Goal: Task Accomplishment & Management: Manage account settings

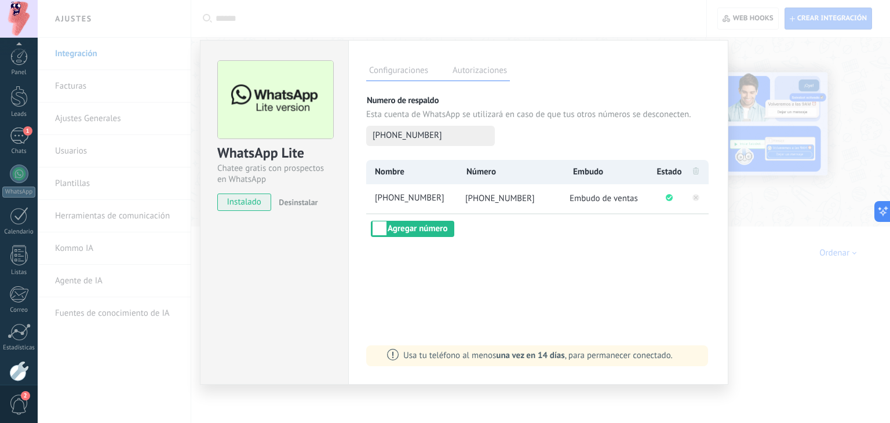
scroll to position [11, 0]
click at [552, 249] on div "Configuraciones Autorizaciones Esta pestaña registra a los usuarios que han con…" at bounding box center [538, 212] width 380 height 345
click at [754, 56] on div "WhatsApp Lite Chatee gratis con prospectos en WhatsApp instalado Desinstalar Co…" at bounding box center [464, 211] width 852 height 423
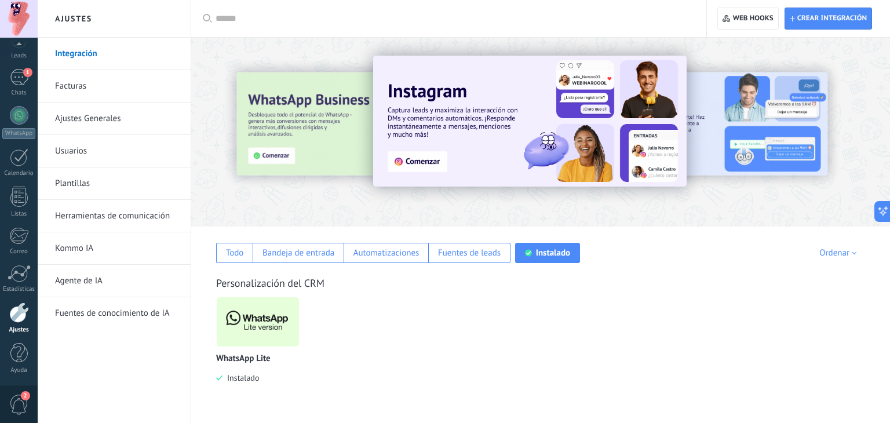
click at [140, 223] on link "Herramientas de comunicación" at bounding box center [117, 216] width 124 height 32
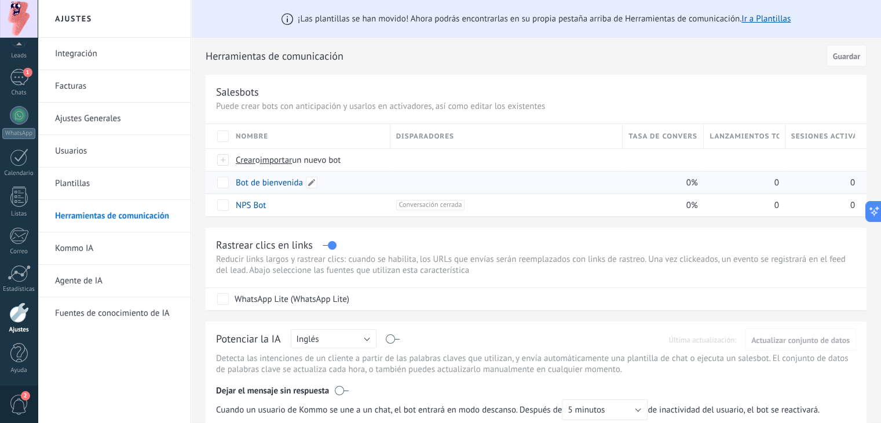
click at [262, 182] on link "Bot de bienvenida" at bounding box center [269, 182] width 67 height 11
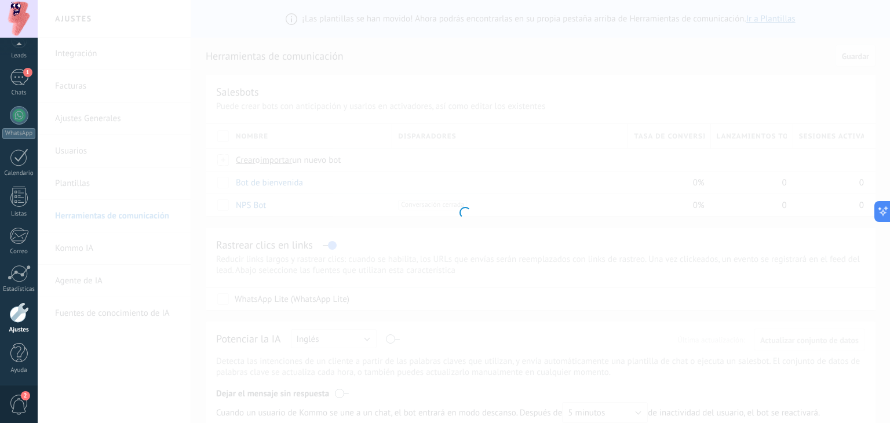
type input "**********"
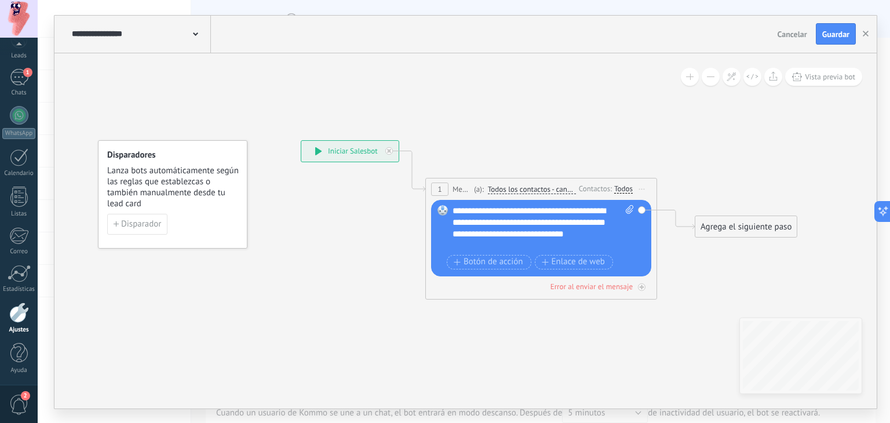
click at [630, 207] on icon at bounding box center [630, 209] width 8 height 9
click input "Subir" at bounding box center [0, 0] width 0 height 0
click at [627, 207] on icon at bounding box center [630, 209] width 8 height 9
click input "Subir" at bounding box center [0, 0] width 0 height 0
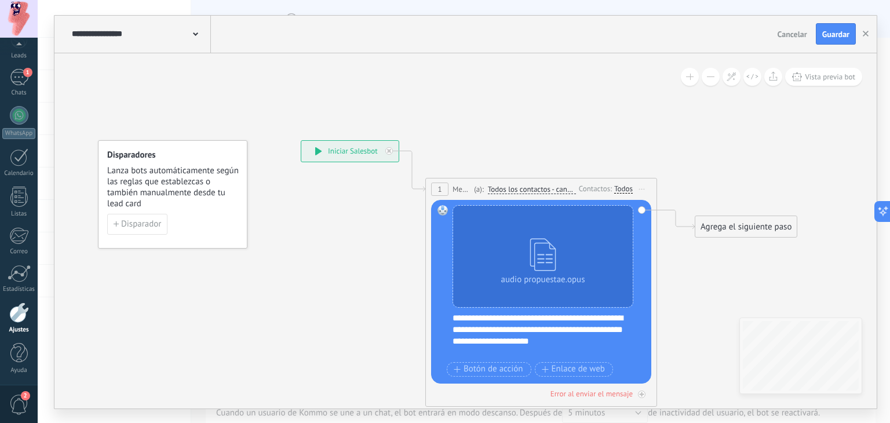
click at [532, 340] on div "**********" at bounding box center [549, 335] width 193 height 46
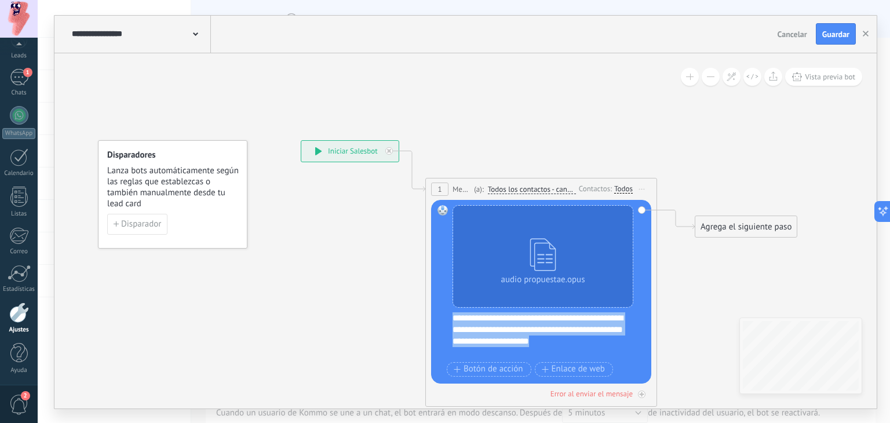
click at [532, 340] on div "**********" at bounding box center [549, 335] width 193 height 46
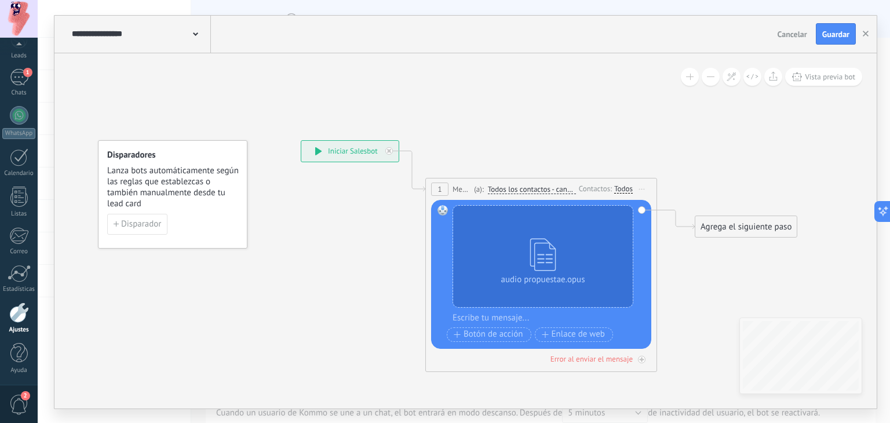
click at [694, 283] on icon at bounding box center [529, 220] width 1037 height 738
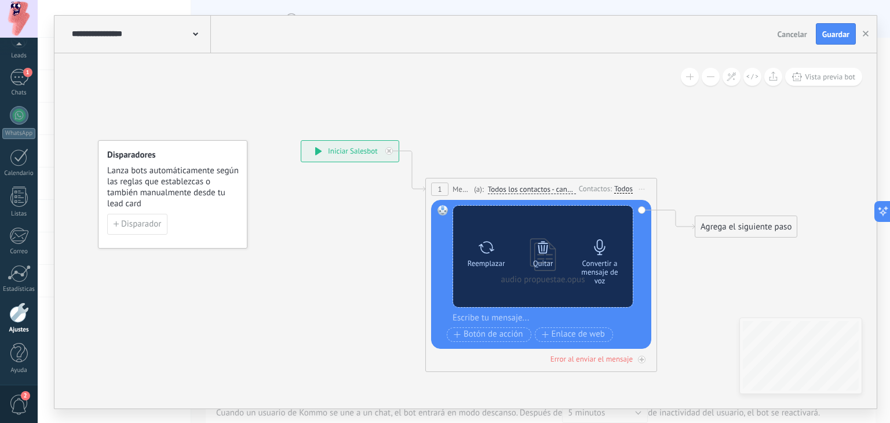
click at [598, 262] on div "Convertir a mensaje de voz" at bounding box center [599, 272] width 49 height 26
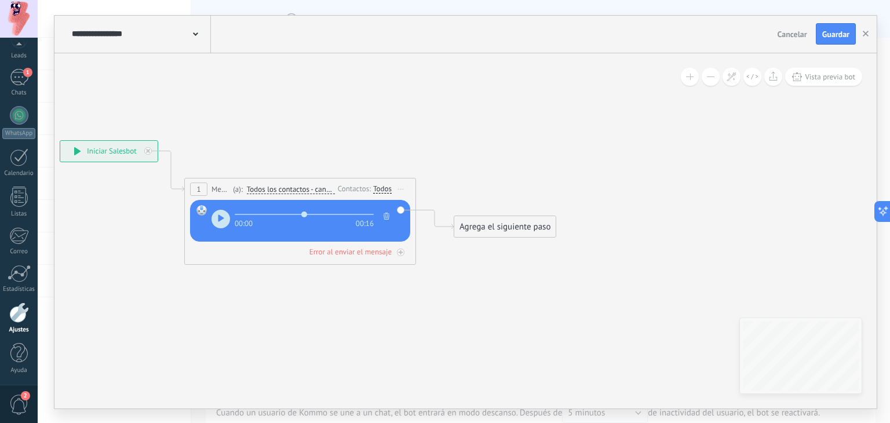
drag, startPoint x: 684, startPoint y: 147, endPoint x: 444, endPoint y: 147, distance: 239.9
click at [444, 147] on icon at bounding box center [288, 220] width 1037 height 738
click at [513, 225] on div "Agrega el siguiente paso" at bounding box center [505, 226] width 101 height 19
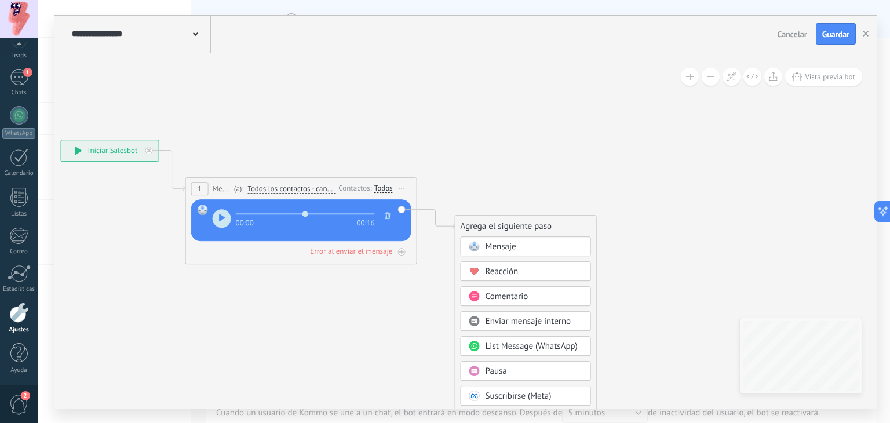
click at [512, 246] on span "Mensaje" at bounding box center [501, 246] width 31 height 11
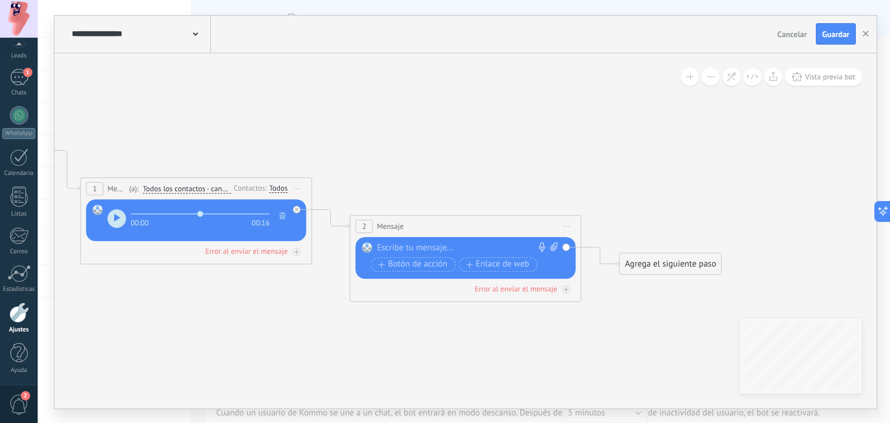
click at [638, 262] on div "Agrega el siguiente paso" at bounding box center [670, 263] width 101 height 19
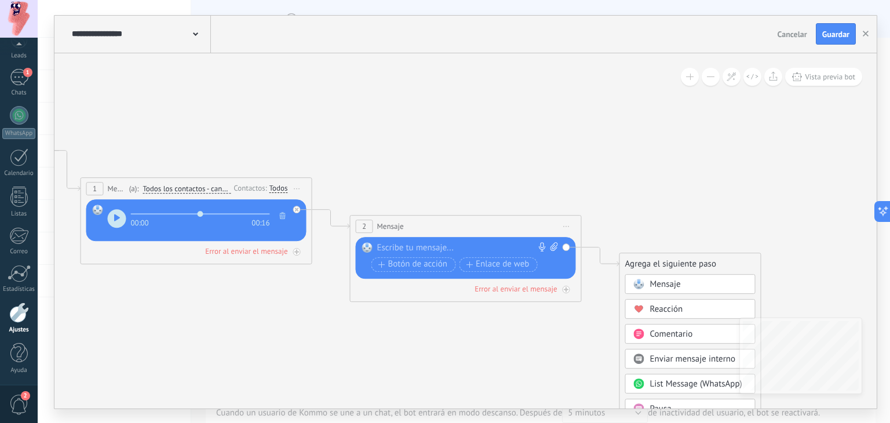
click at [466, 250] on div at bounding box center [463, 248] width 172 height 12
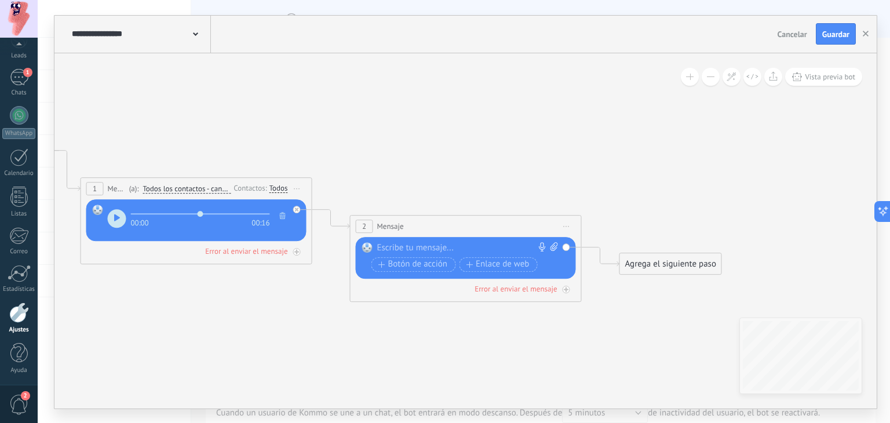
paste div
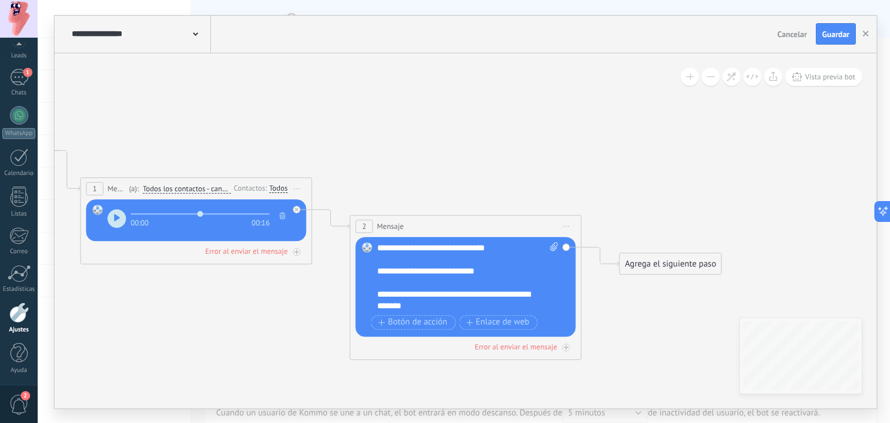
scroll to position [35, 0]
click at [377, 277] on div "**********" at bounding box center [458, 271] width 162 height 12
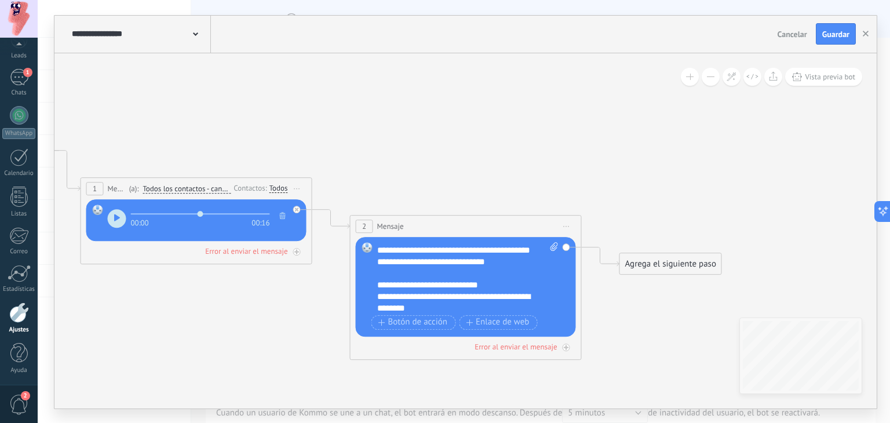
scroll to position [174, 0]
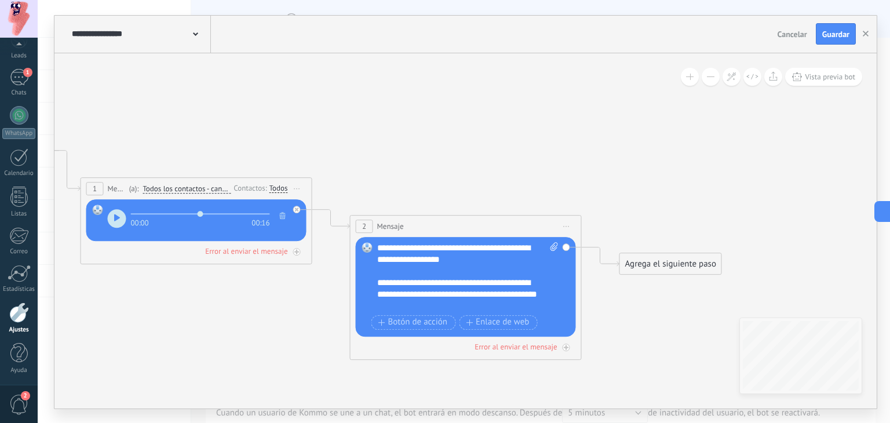
click at [684, 265] on div "Agrega el siguiente paso" at bounding box center [670, 263] width 101 height 19
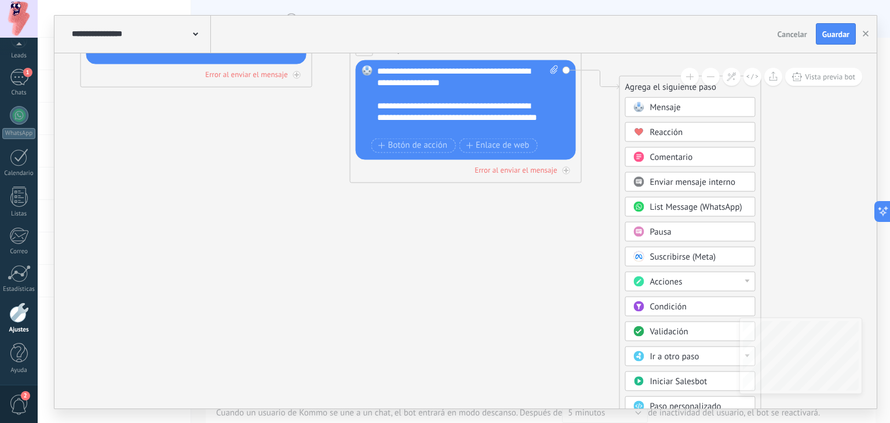
click at [713, 78] on button at bounding box center [711, 77] width 18 height 18
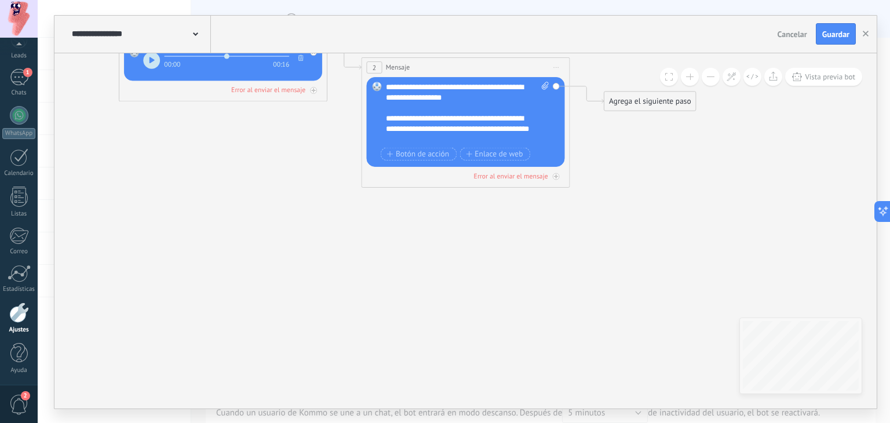
click at [713, 78] on button at bounding box center [711, 77] width 18 height 18
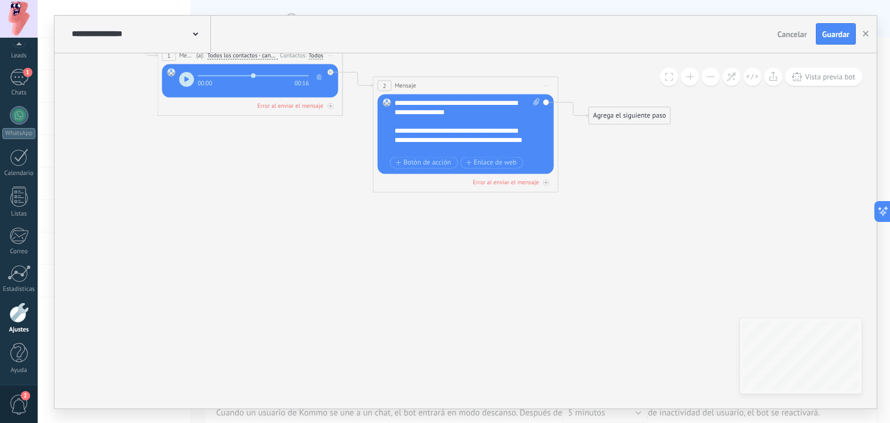
click at [713, 78] on button at bounding box center [711, 77] width 18 height 18
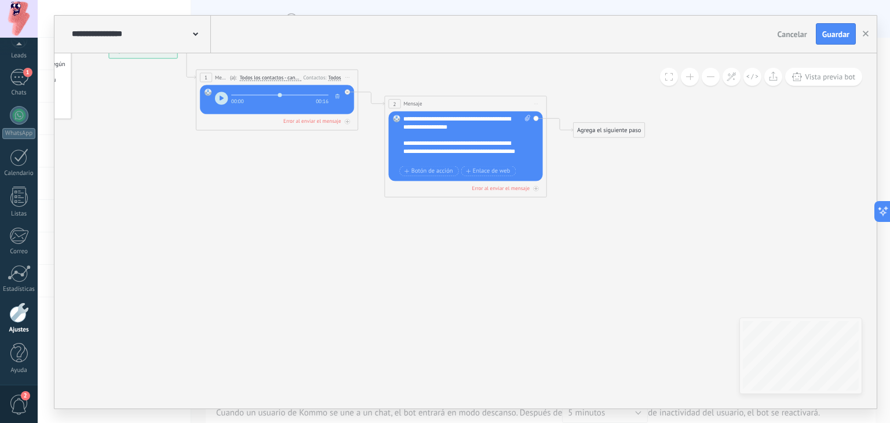
click at [619, 126] on div "Agrega el siguiente paso" at bounding box center [609, 129] width 71 height 13
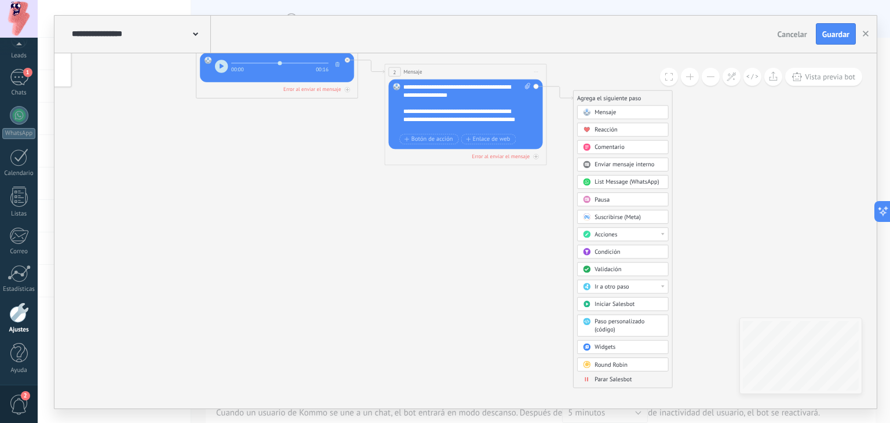
click at [614, 380] on span "Parar Salesbot" at bounding box center [612, 379] width 37 height 8
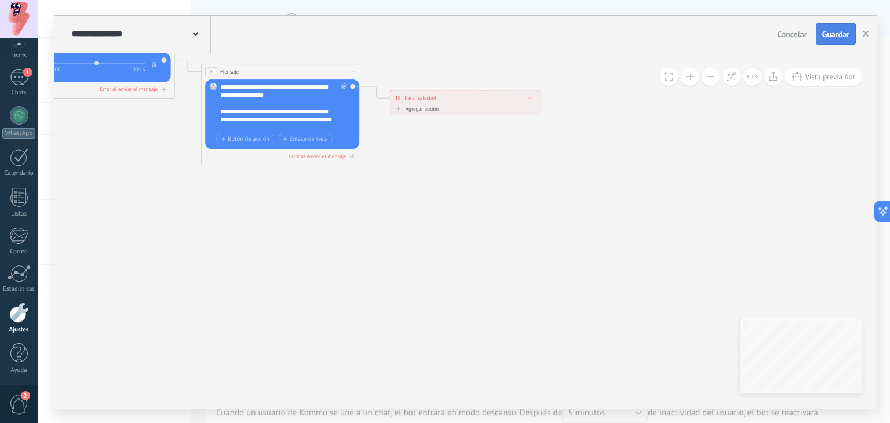
click at [829, 38] on span "Guardar" at bounding box center [835, 34] width 27 height 8
click at [865, 41] on button "button" at bounding box center [865, 34] width 17 height 22
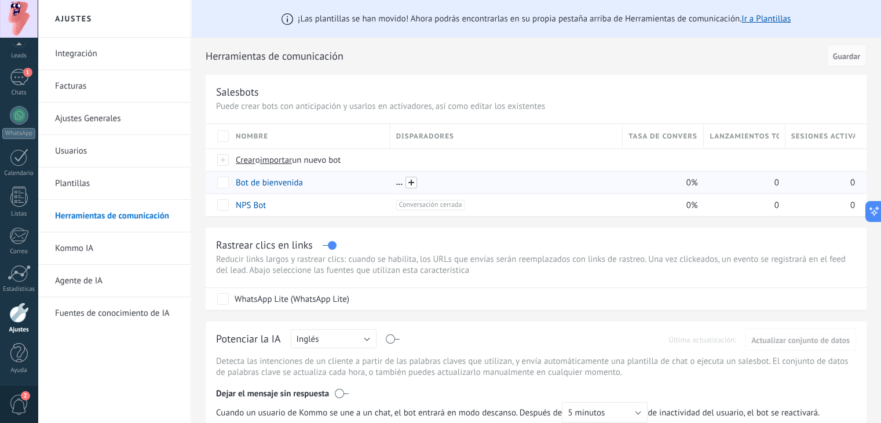
click at [408, 184] on span at bounding box center [412, 183] width 12 height 12
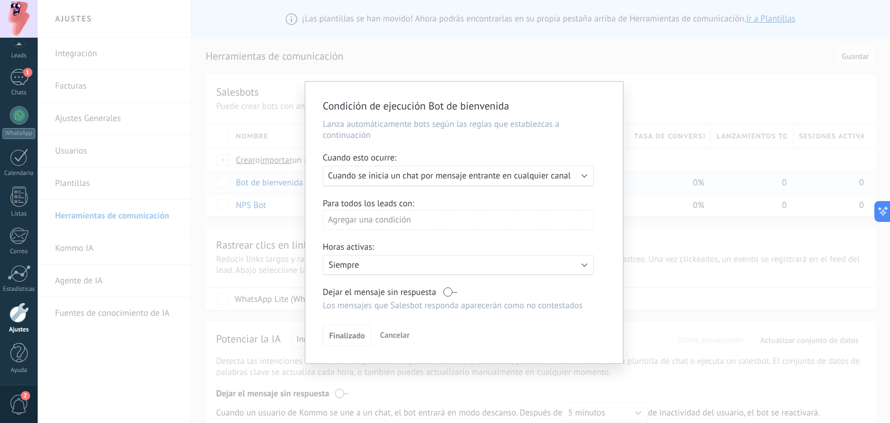
click at [483, 177] on span "Cuando se inicia un chat por mensaje entrante en cualquier canal" at bounding box center [449, 175] width 243 height 11
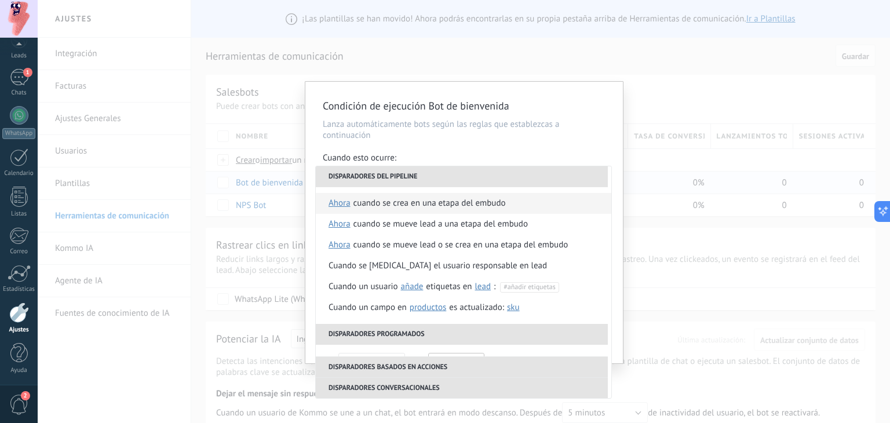
click at [400, 206] on div "Cuando se crea en una etapa del embudo" at bounding box center [429, 203] width 152 height 21
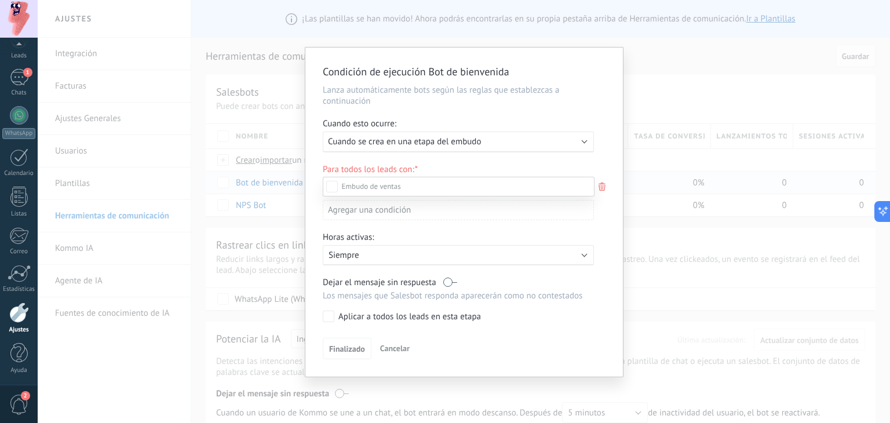
click at [0, 0] on div "Leads Entrantes" at bounding box center [0, 0] width 0 height 0
click at [316, 165] on div at bounding box center [464, 211] width 852 height 423
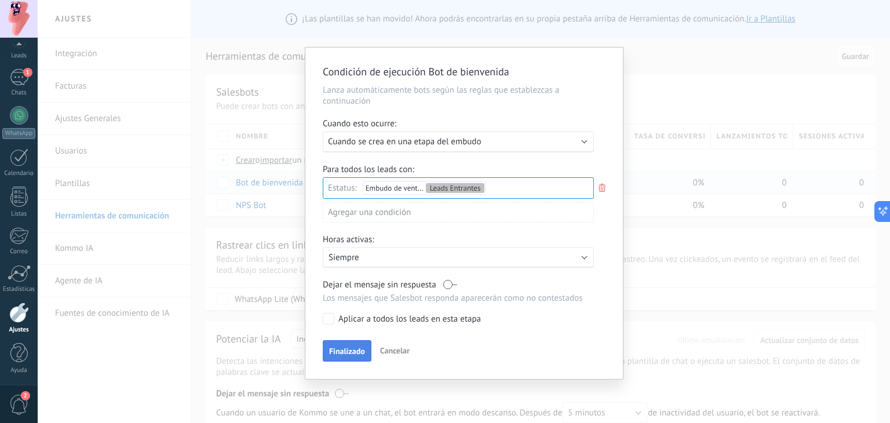
click at [343, 351] on span "Finalizado" at bounding box center [347, 351] width 36 height 8
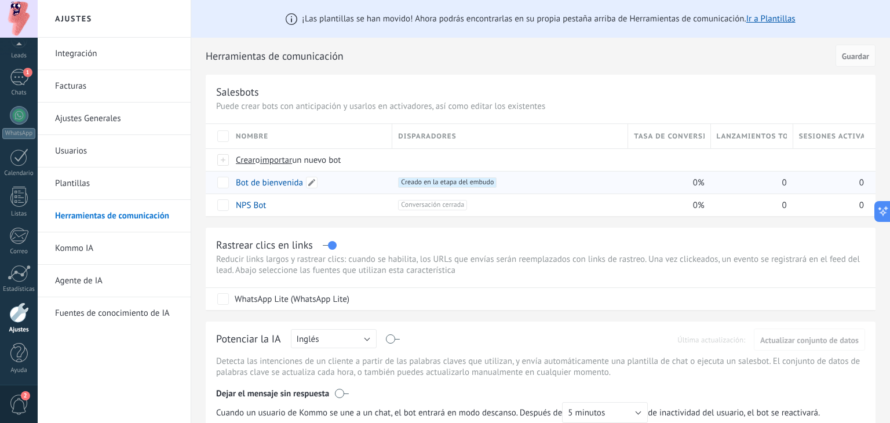
click at [279, 188] on div "Bot de bienvenida" at bounding box center [308, 183] width 156 height 22
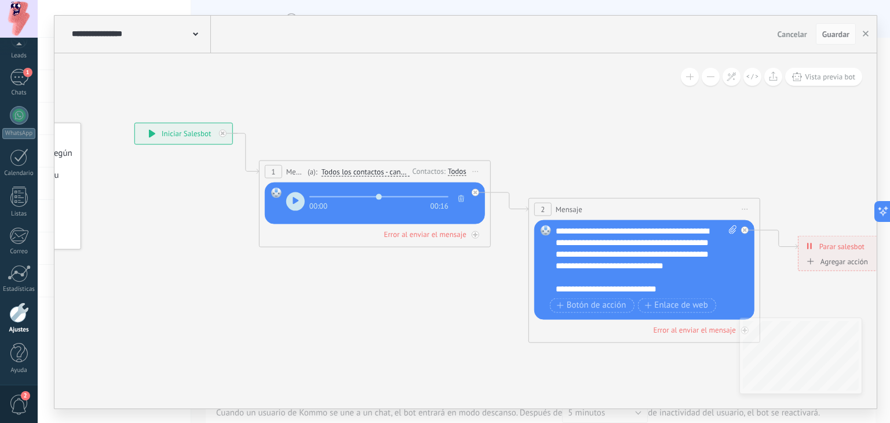
drag, startPoint x: 512, startPoint y: 300, endPoint x: 346, endPoint y: 282, distance: 167.3
click at [346, 282] on icon at bounding box center [575, 232] width 1460 height 799
click at [872, 37] on button "button" at bounding box center [865, 34] width 17 height 22
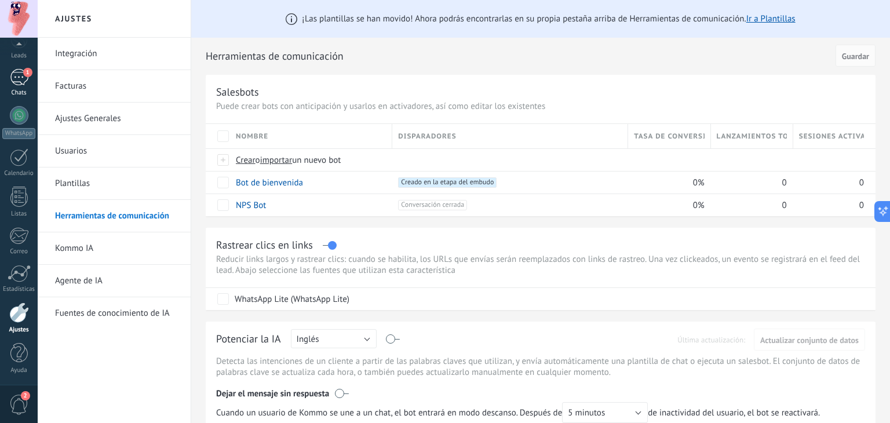
click at [30, 85] on link "1 Chats" at bounding box center [19, 83] width 38 height 28
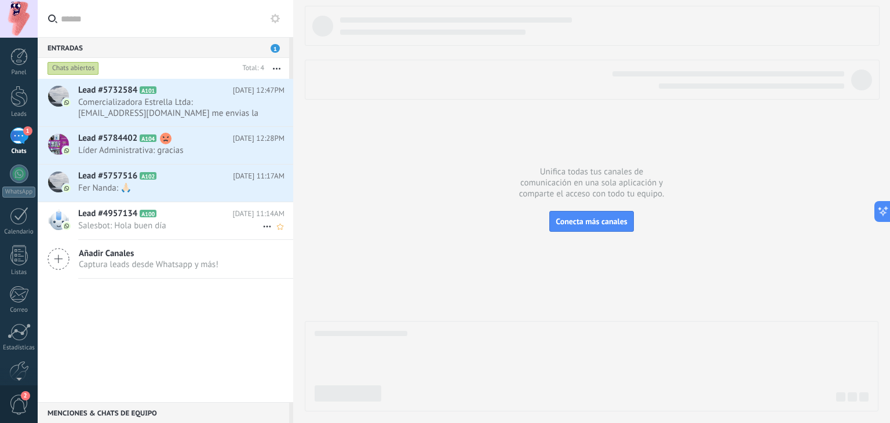
click at [176, 221] on span "Salesbot: Hola buen día" at bounding box center [170, 225] width 184 height 11
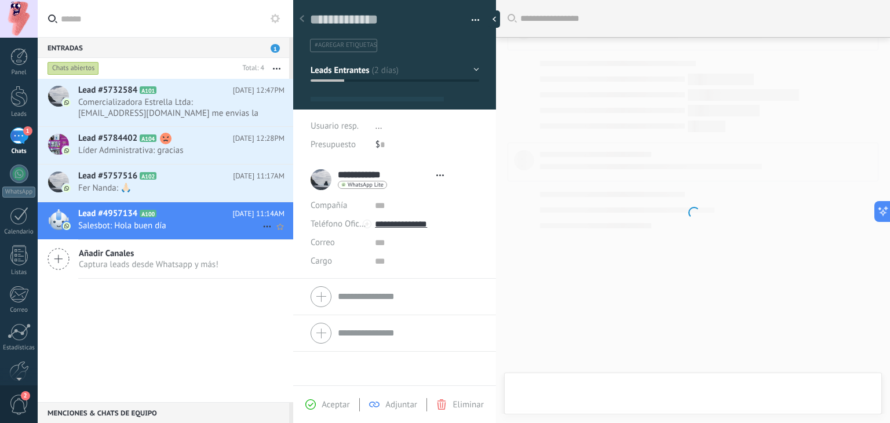
type textarea "**********"
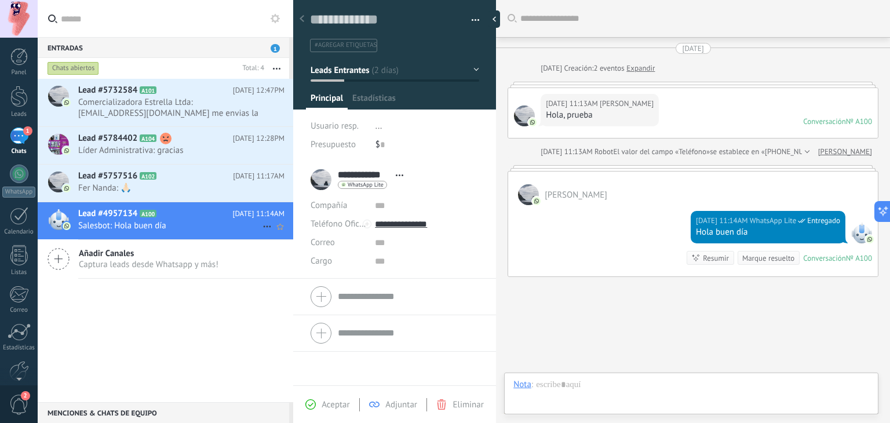
scroll to position [17, 0]
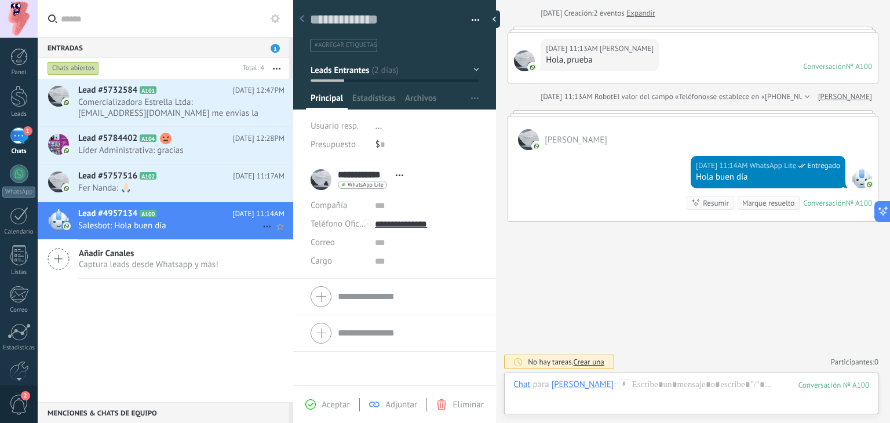
click at [260, 225] on icon at bounding box center [267, 227] width 14 height 14
click at [453, 407] on div at bounding box center [445, 211] width 890 height 423
click at [453, 407] on span "Eliminar" at bounding box center [468, 404] width 31 height 11
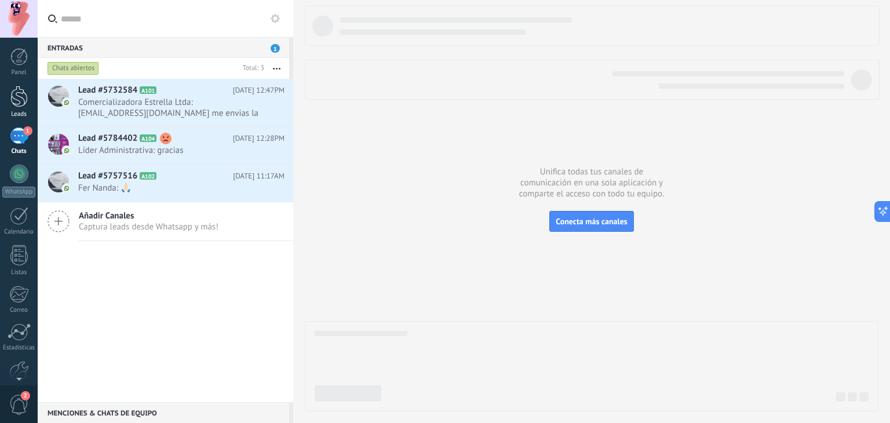
click at [18, 100] on div at bounding box center [18, 96] width 17 height 21
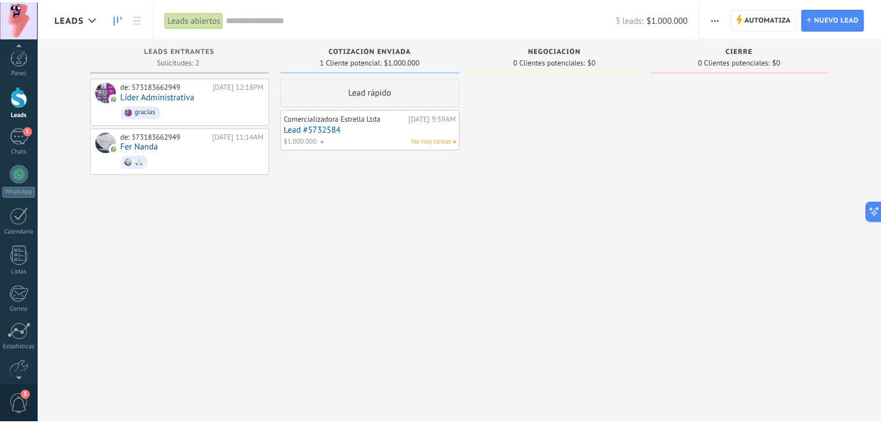
scroll to position [17, 0]
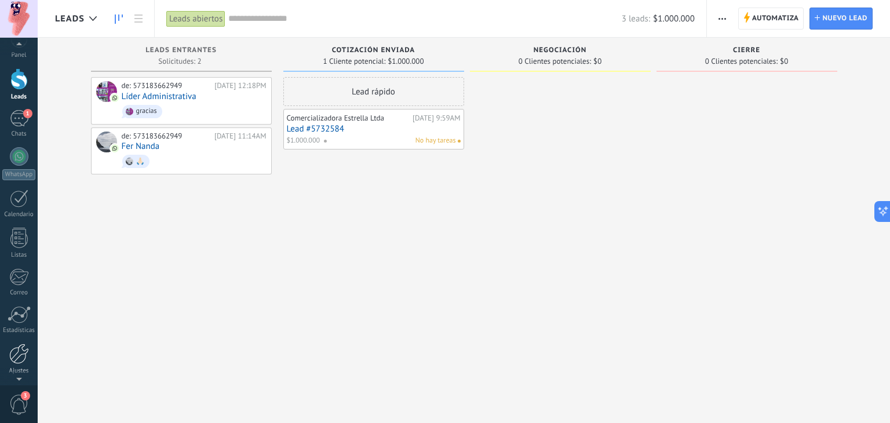
click at [18, 359] on div at bounding box center [19, 354] width 20 height 20
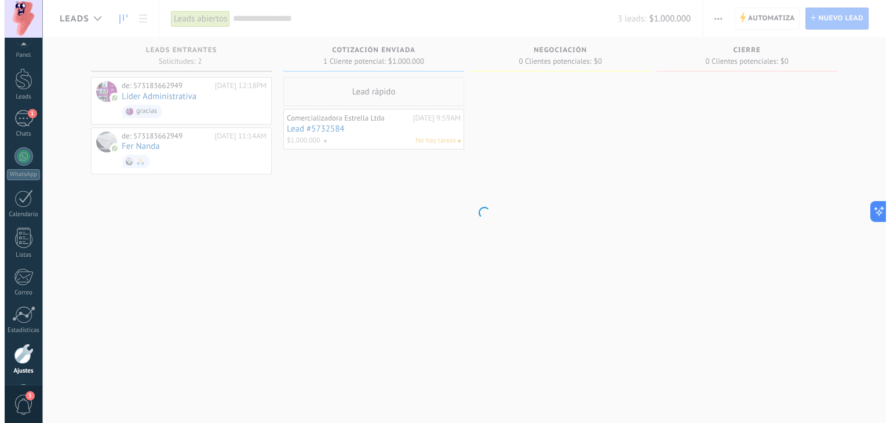
scroll to position [59, 0]
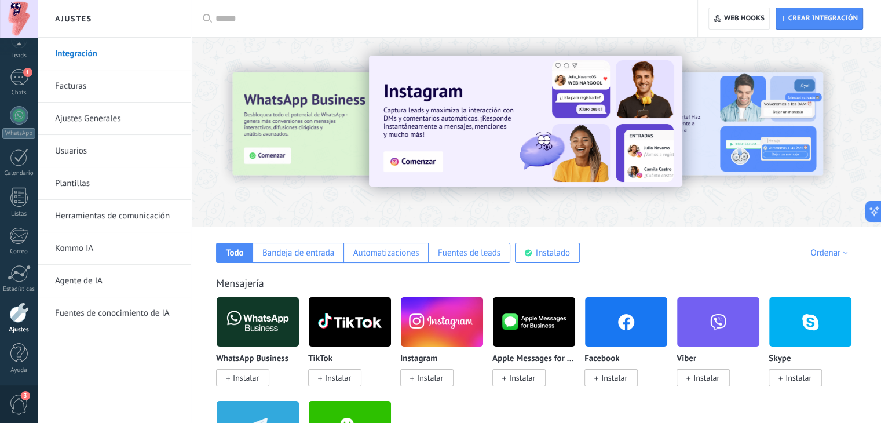
click at [136, 207] on link "Herramientas de comunicación" at bounding box center [117, 216] width 124 height 32
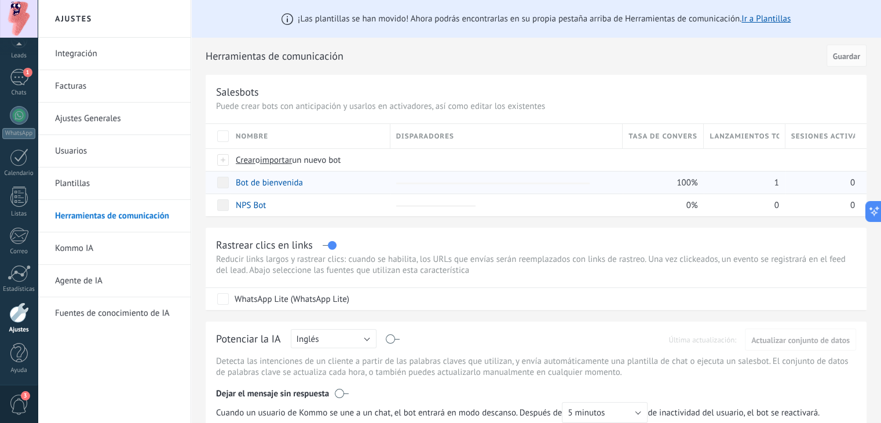
click at [262, 181] on link "Bot de bienvenida" at bounding box center [269, 182] width 67 height 11
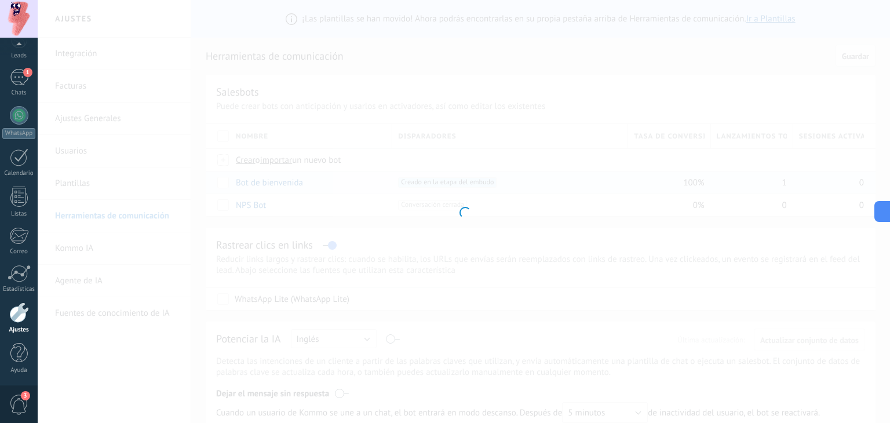
type input "**********"
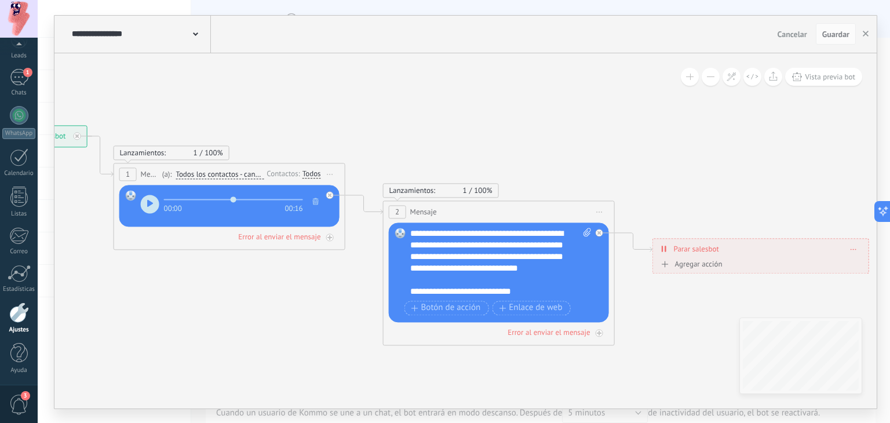
drag, startPoint x: 582, startPoint y: 110, endPoint x: 238, endPoint y: 85, distance: 345.6
click at [238, 85] on icon at bounding box center [429, 234] width 1460 height 799
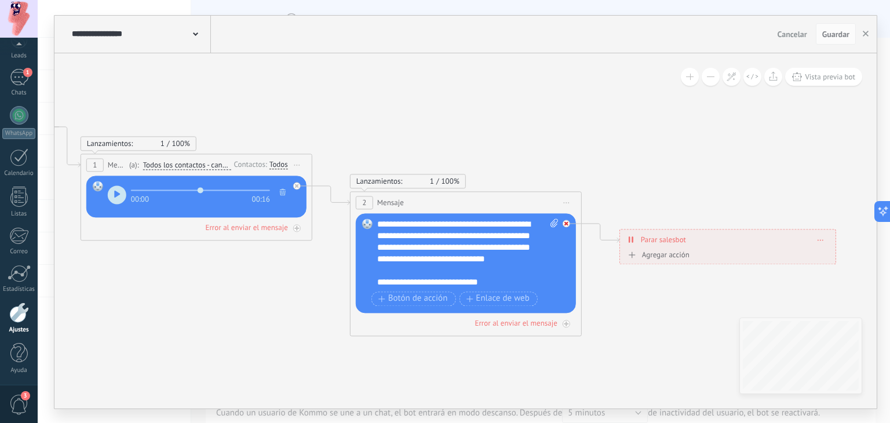
click at [299, 188] on icon at bounding box center [297, 186] width 4 height 4
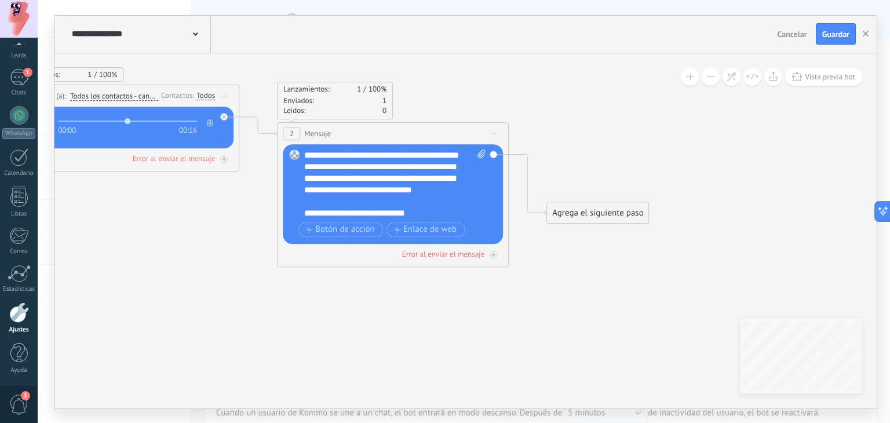
drag, startPoint x: 655, startPoint y: 185, endPoint x: 577, endPoint y: 104, distance: 112.7
click at [577, 104] on icon at bounding box center [246, 156] width 1306 height 799
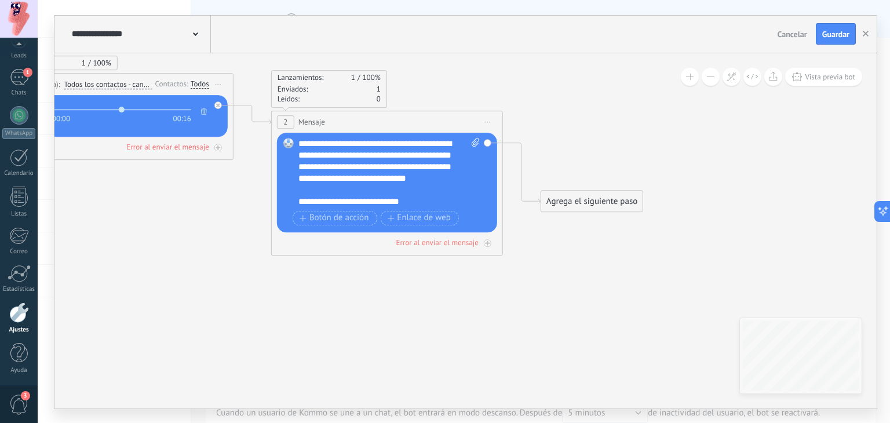
click at [579, 201] on div "Agrega el siguiente paso" at bounding box center [591, 201] width 101 height 19
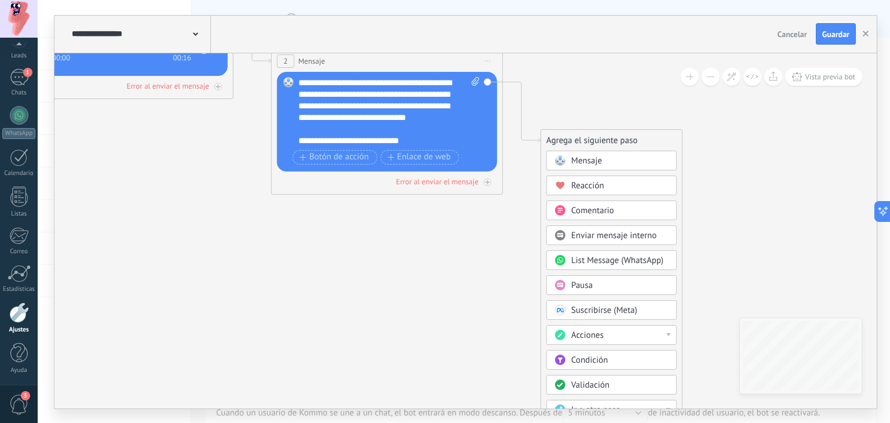
click at [645, 333] on div "Acciones" at bounding box center [619, 336] width 97 height 12
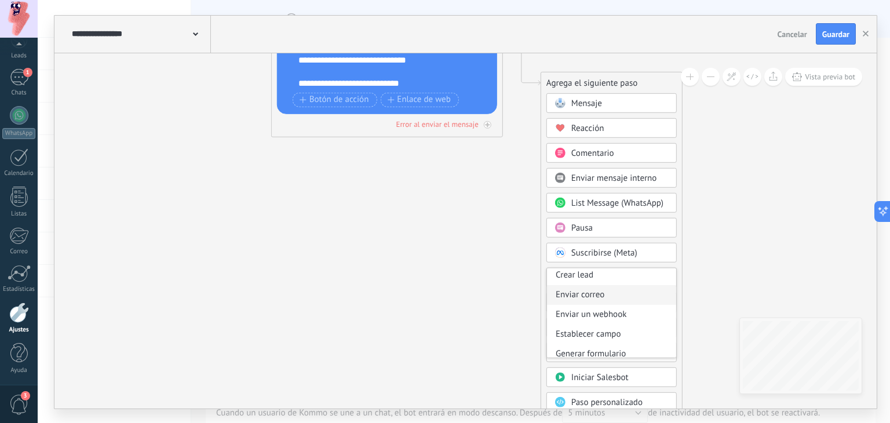
scroll to position [185, 0]
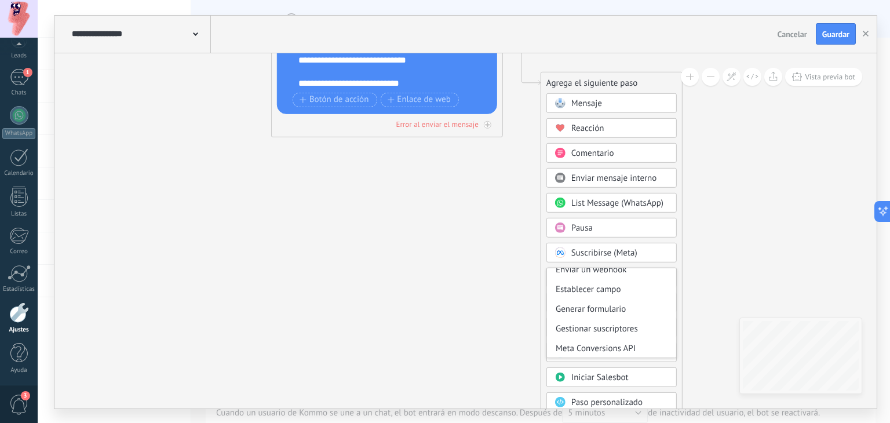
click at [800, 206] on icon at bounding box center [240, 26] width 1306 height 799
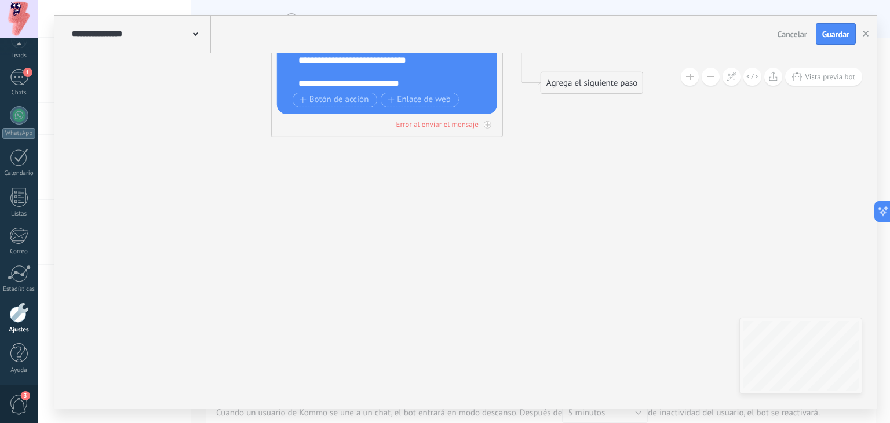
click at [570, 85] on div "Agrega el siguiente paso" at bounding box center [591, 82] width 101 height 19
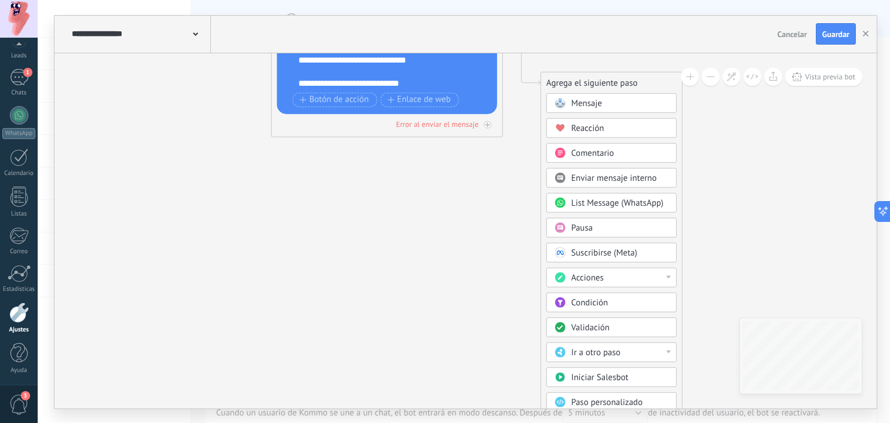
click at [644, 302] on div "Condición" at bounding box center [619, 303] width 97 height 12
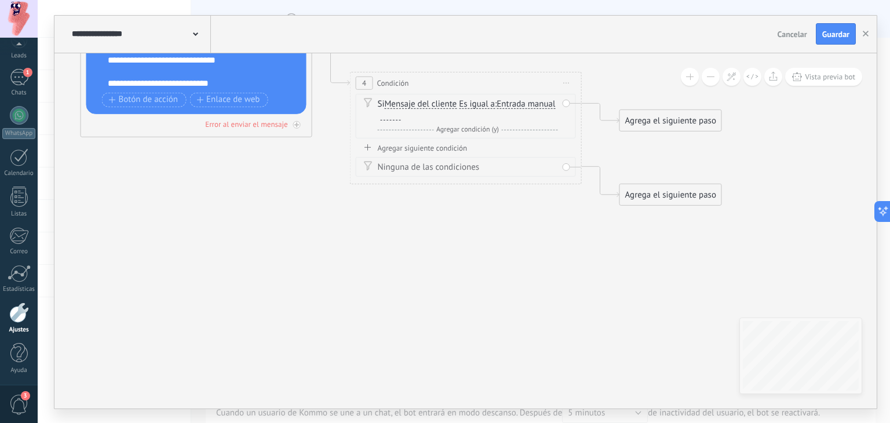
click at [479, 102] on span "Es igual a" at bounding box center [477, 103] width 36 height 9
click at [479, 102] on button "Es igual a" at bounding box center [525, 103] width 145 height 21
click at [491, 123] on span "No es igual" at bounding box center [516, 125] width 140 height 12
click at [415, 115] on span "Entrada manual" at bounding box center [407, 115] width 59 height 9
click at [415, 115] on button "Entrada manual" at bounding box center [444, 115] width 145 height 21
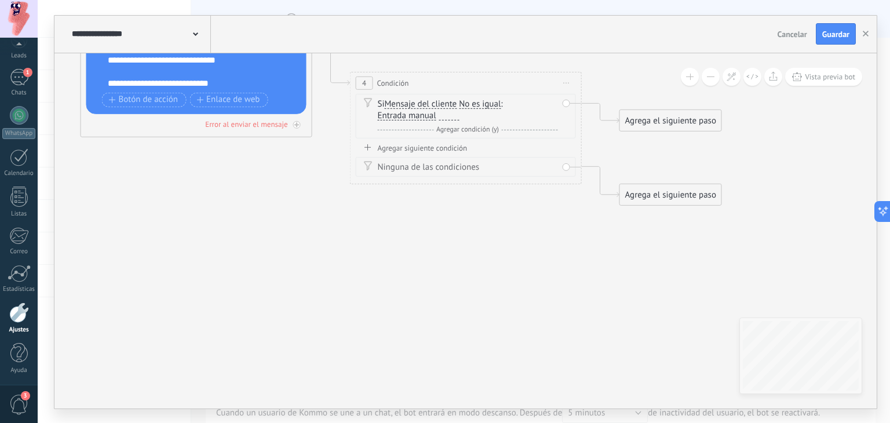
scroll to position [3, 0]
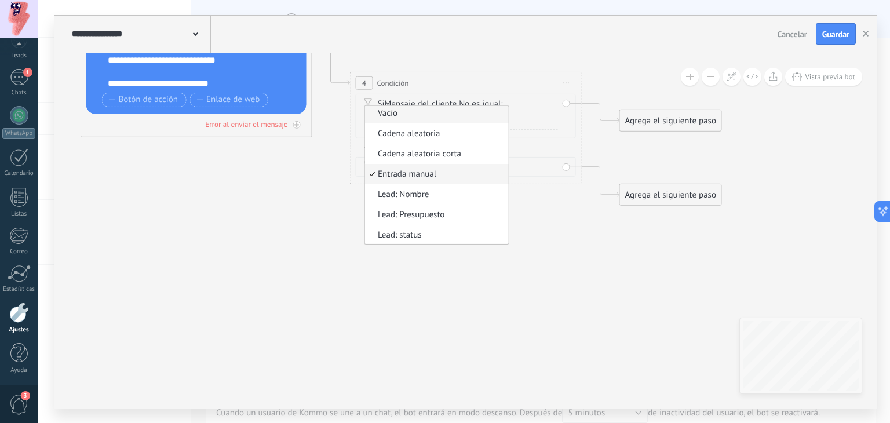
click at [402, 109] on span "Vacío" at bounding box center [435, 113] width 140 height 12
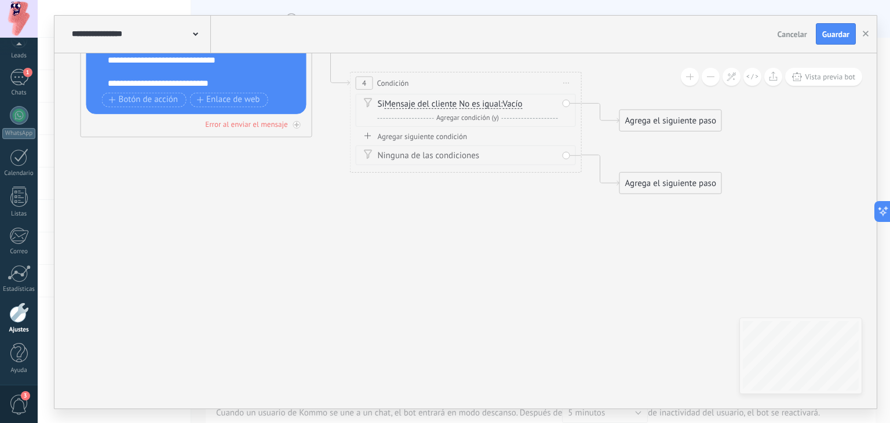
click at [436, 202] on icon at bounding box center [184, 61] width 1575 height 868
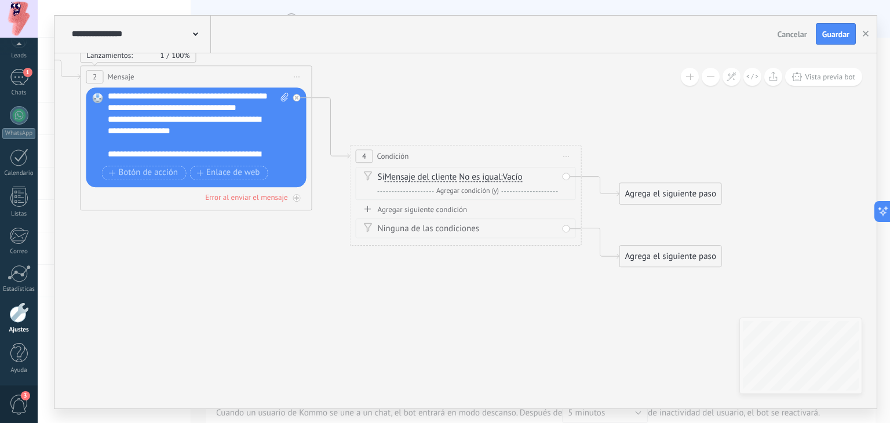
scroll to position [118, 0]
click at [651, 191] on div "Agrega el siguiente paso" at bounding box center [670, 193] width 101 height 19
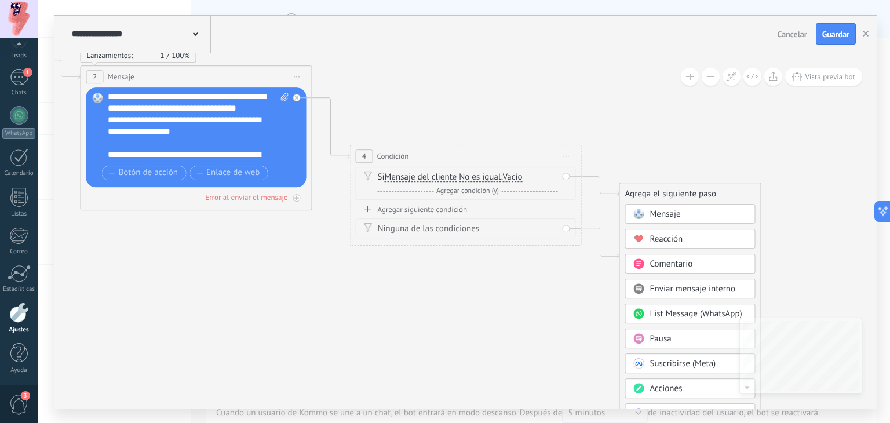
click at [676, 221] on div "Mensaje" at bounding box center [690, 214] width 130 height 20
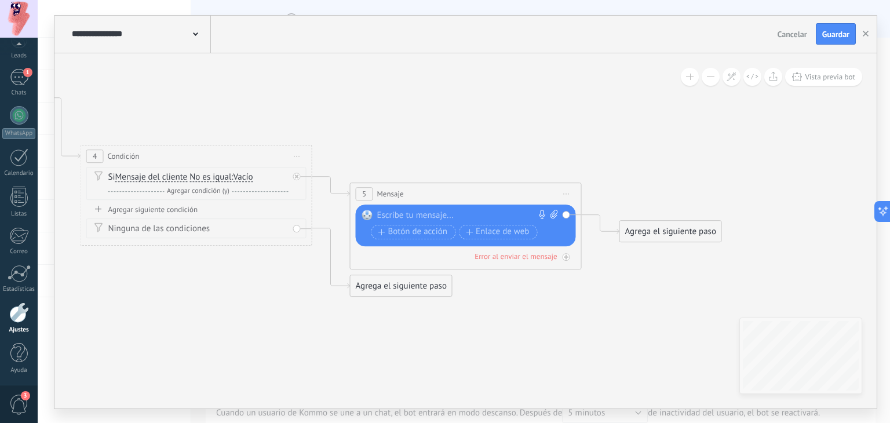
click at [457, 211] on div at bounding box center [463, 216] width 172 height 12
click at [589, 133] on icon at bounding box center [49, 143] width 1845 height 886
click at [837, 35] on span "Guardar" at bounding box center [835, 34] width 27 height 8
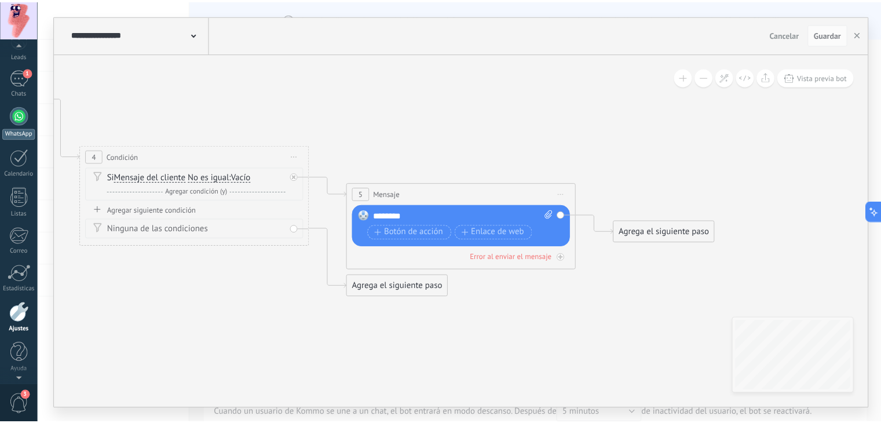
scroll to position [0, 0]
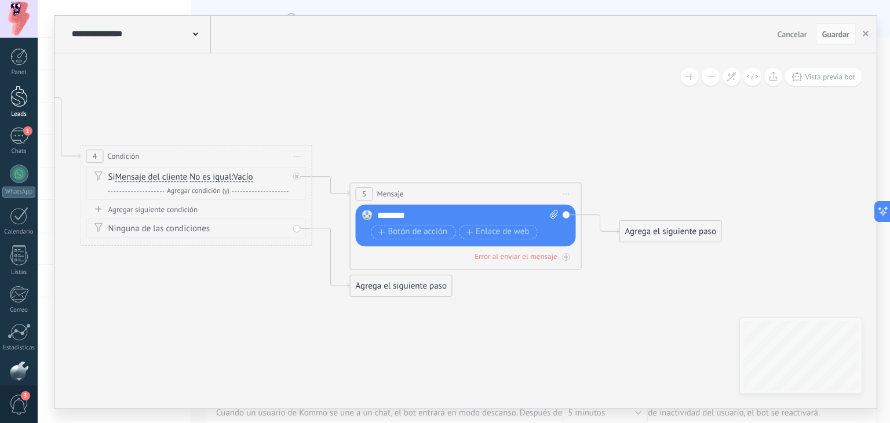
click at [19, 100] on div at bounding box center [18, 96] width 17 height 21
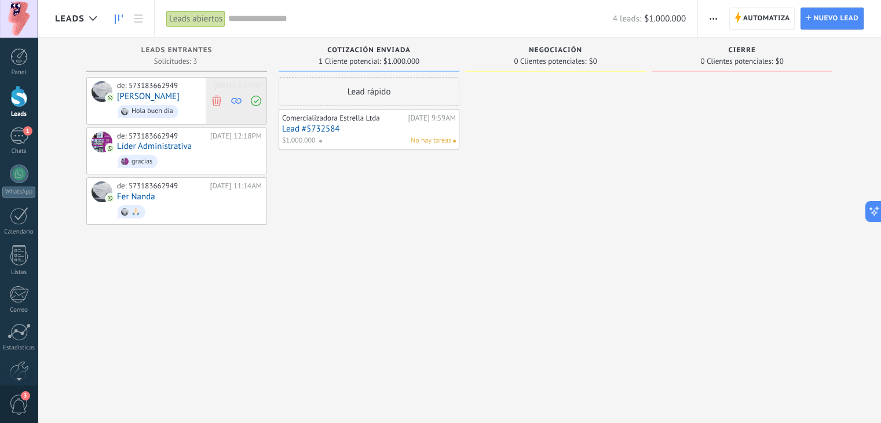
click at [213, 96] on icon at bounding box center [216, 100] width 10 height 10
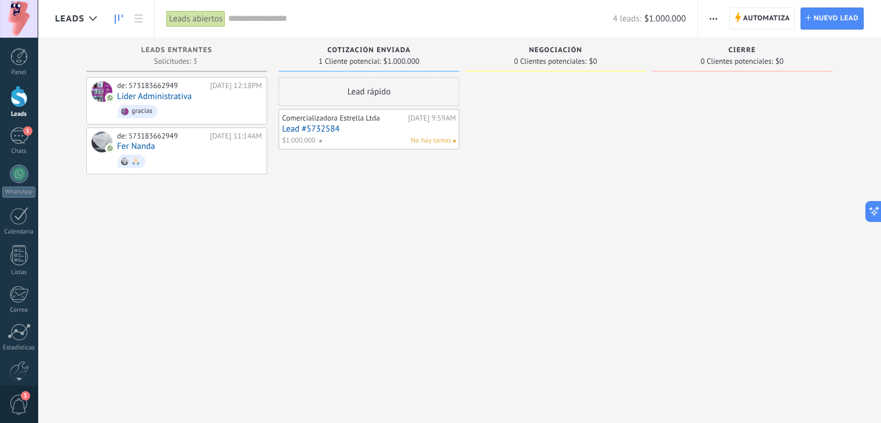
click at [413, 265] on div "Lead rápido Comercializadora Estrella Ltda [DATE] 9:59AM Lead #5732584 $1.000.0…" at bounding box center [369, 213] width 181 height 272
click at [32, 128] on link "1 Chats" at bounding box center [19, 141] width 38 height 28
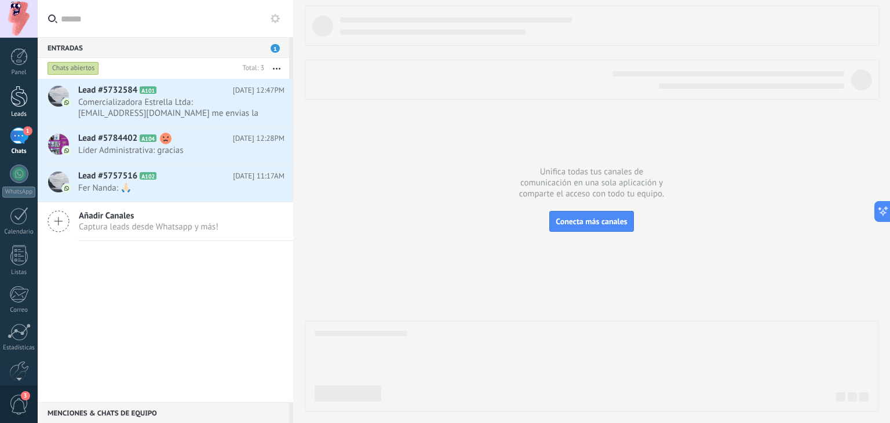
click at [28, 110] on link "Leads" at bounding box center [19, 102] width 38 height 32
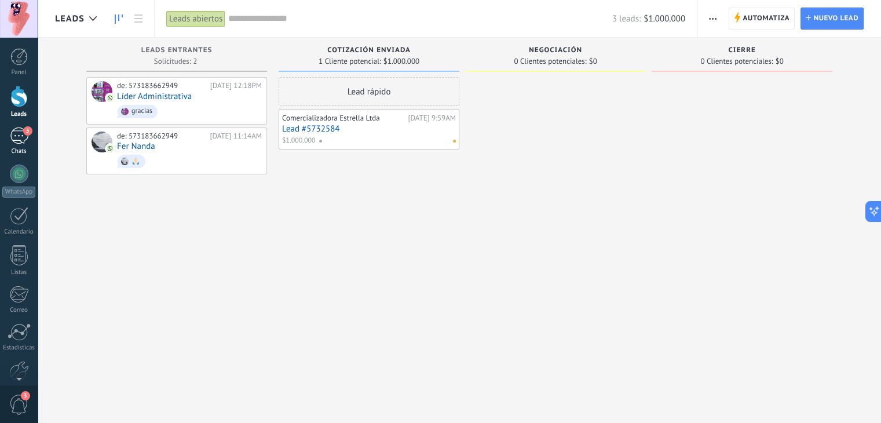
click at [14, 143] on div "3" at bounding box center [19, 135] width 19 height 17
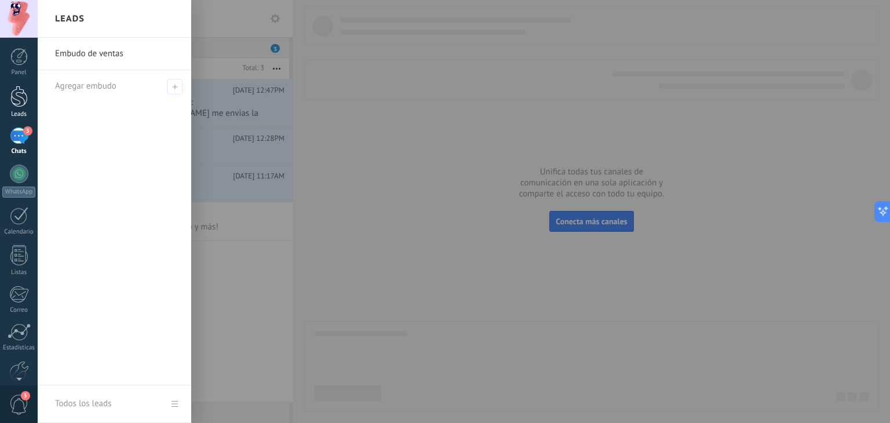
click at [17, 103] on div at bounding box center [18, 96] width 17 height 21
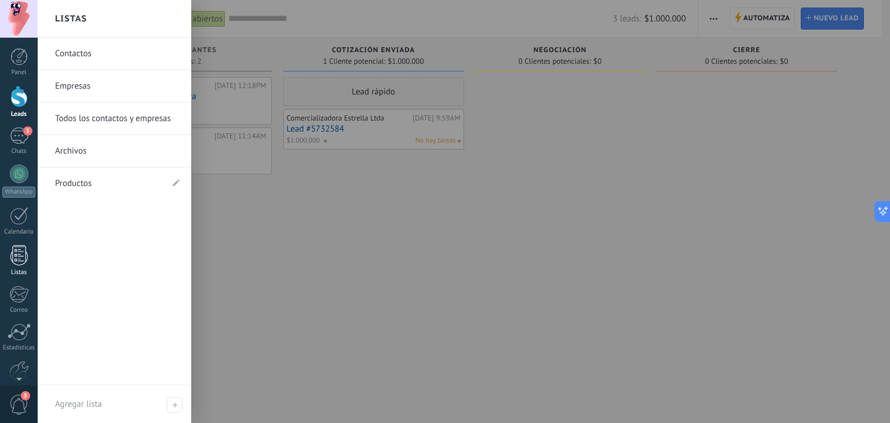
scroll to position [59, 0]
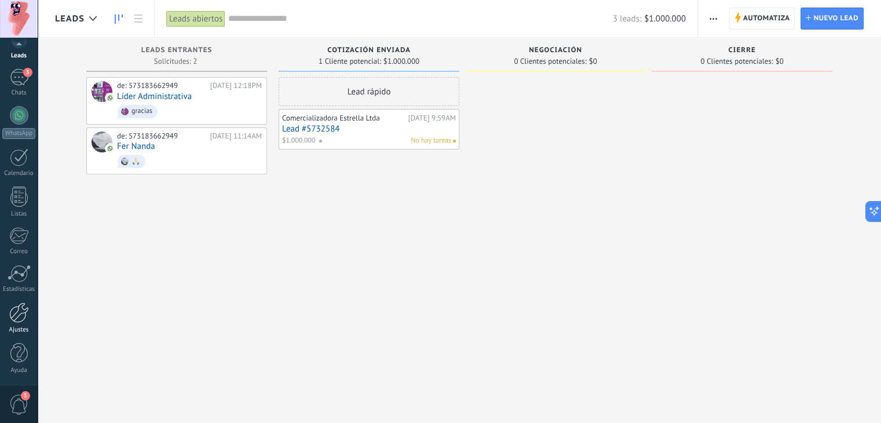
click at [23, 318] on div at bounding box center [19, 312] width 20 height 20
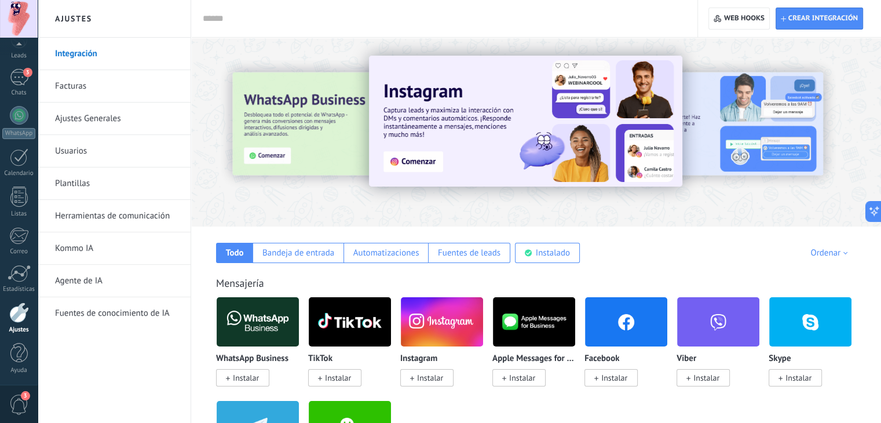
click at [125, 205] on link "Herramientas de comunicación" at bounding box center [117, 216] width 124 height 32
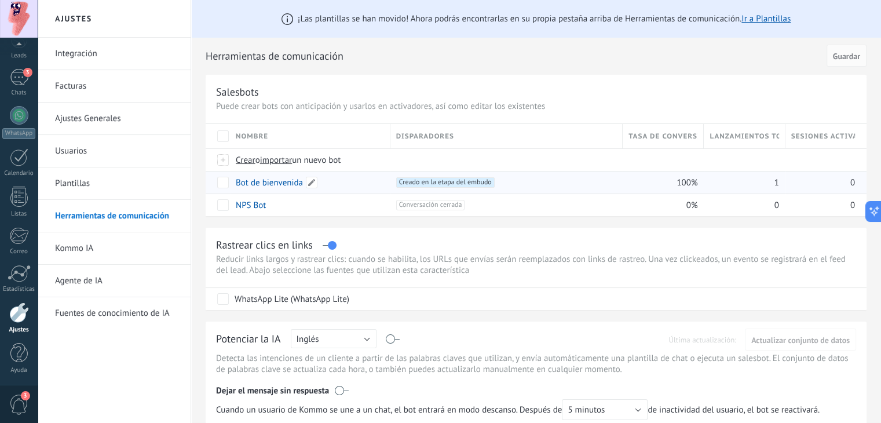
click at [269, 184] on link "Bot de bienvenida" at bounding box center [269, 182] width 67 height 11
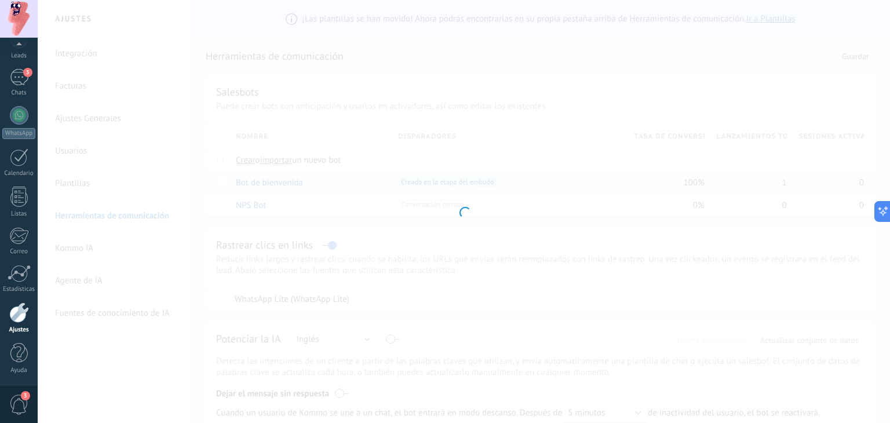
type input "**********"
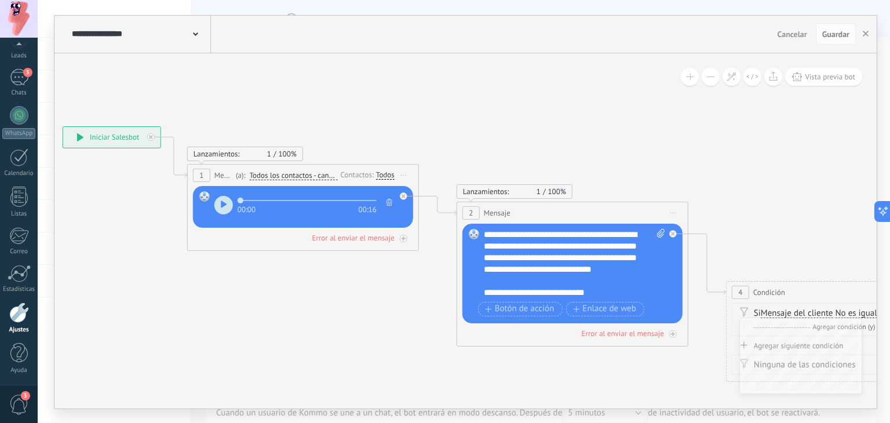
drag, startPoint x: 366, startPoint y: 276, endPoint x: 127, endPoint y: 262, distance: 238.6
click at [127, 262] on icon at bounding box center [695, 280] width 1845 height 886
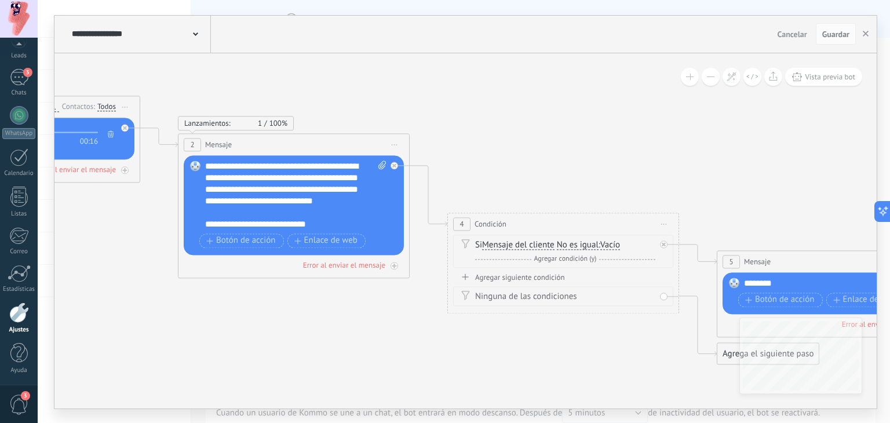
drag, startPoint x: 708, startPoint y: 216, endPoint x: 429, endPoint y: 147, distance: 287.0
click at [429, 147] on icon at bounding box center [416, 211] width 1845 height 886
click at [866, 29] on button "button" at bounding box center [865, 34] width 17 height 22
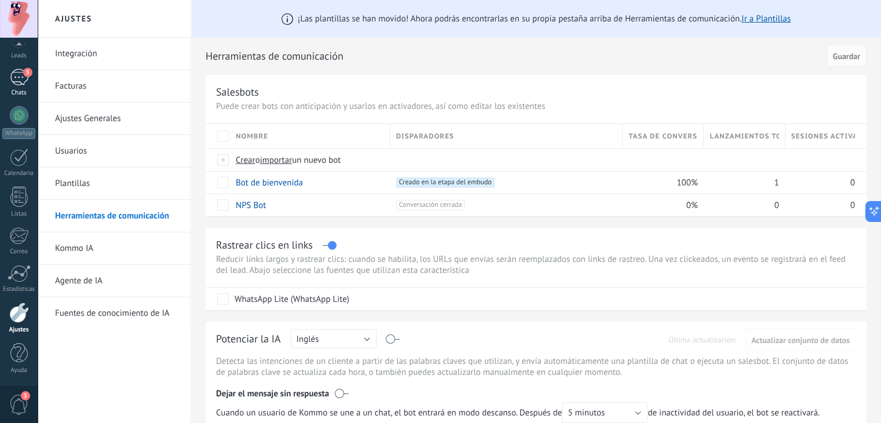
click at [27, 93] on div "Chats" at bounding box center [19, 93] width 34 height 8
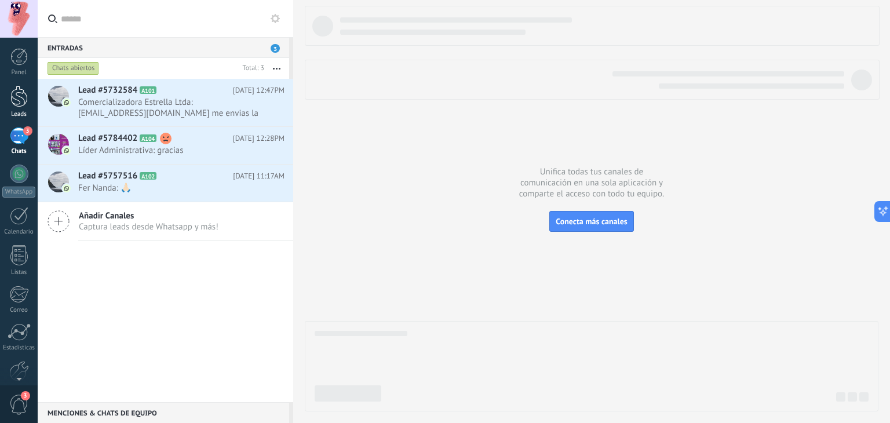
click at [28, 97] on link "Leads" at bounding box center [19, 102] width 38 height 32
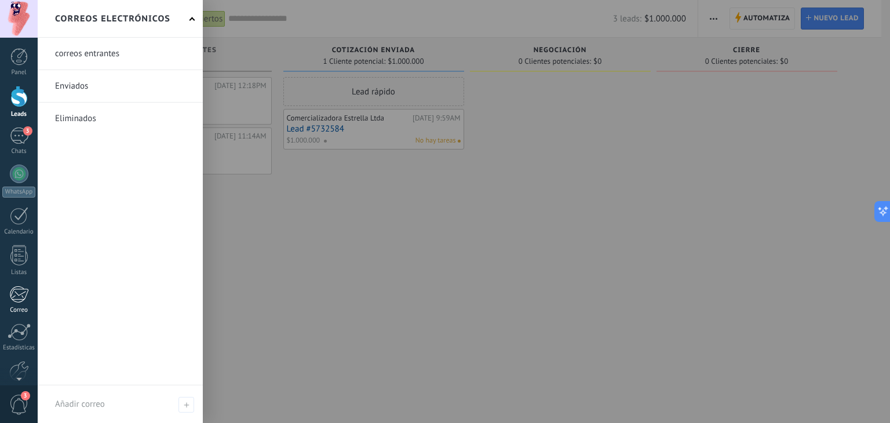
scroll to position [59, 0]
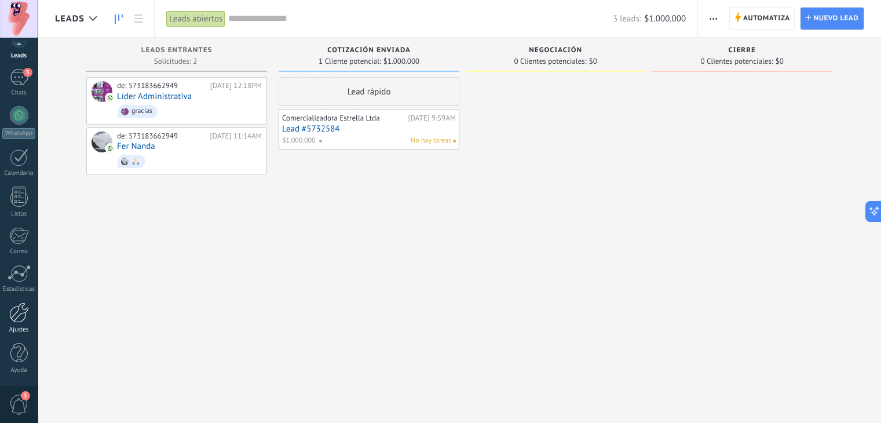
click at [20, 318] on div at bounding box center [19, 312] width 20 height 20
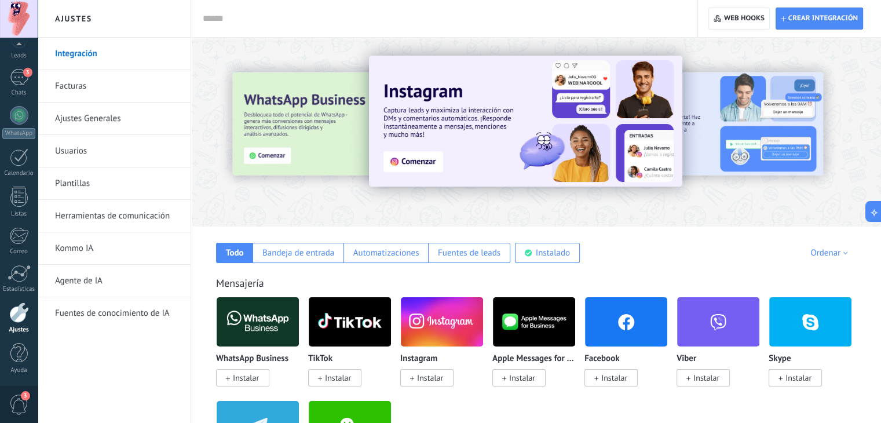
click at [145, 209] on link "Herramientas de comunicación" at bounding box center [117, 216] width 124 height 32
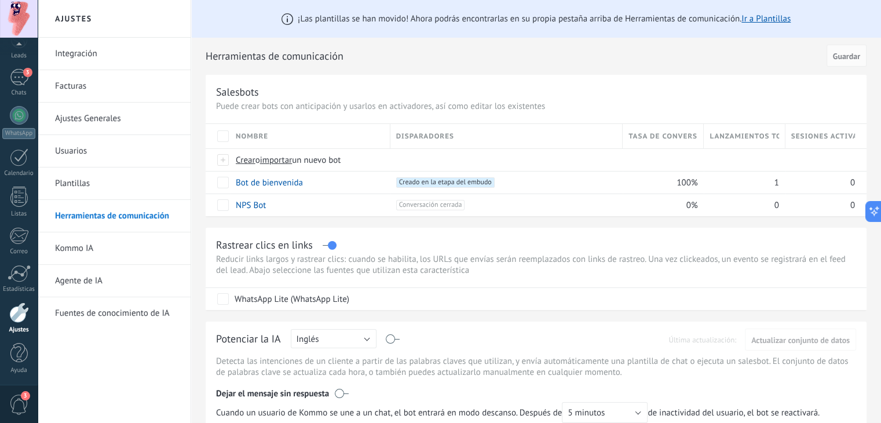
click at [110, 61] on link "Integración" at bounding box center [117, 54] width 124 height 32
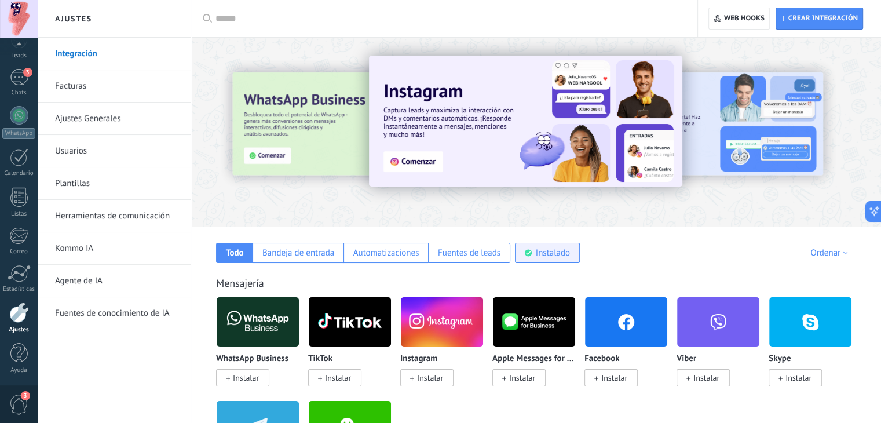
click at [548, 246] on div "Instalado" at bounding box center [547, 253] width 65 height 20
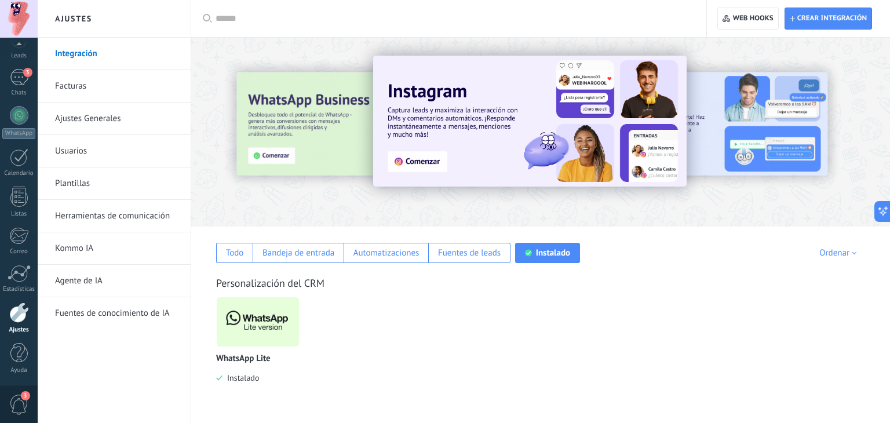
click at [251, 316] on img at bounding box center [258, 322] width 82 height 56
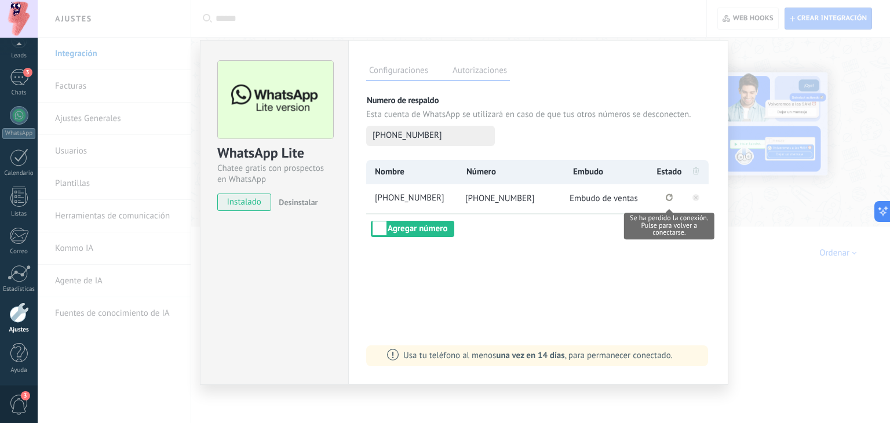
click at [665, 194] on li "Se ha perdido la conexión. Pulse para volver a conectarse." at bounding box center [669, 198] width 29 height 29
click at [670, 199] on icon "Se ha perdido la conexión. Pulse para volver a conectarse." at bounding box center [669, 198] width 7 height 8
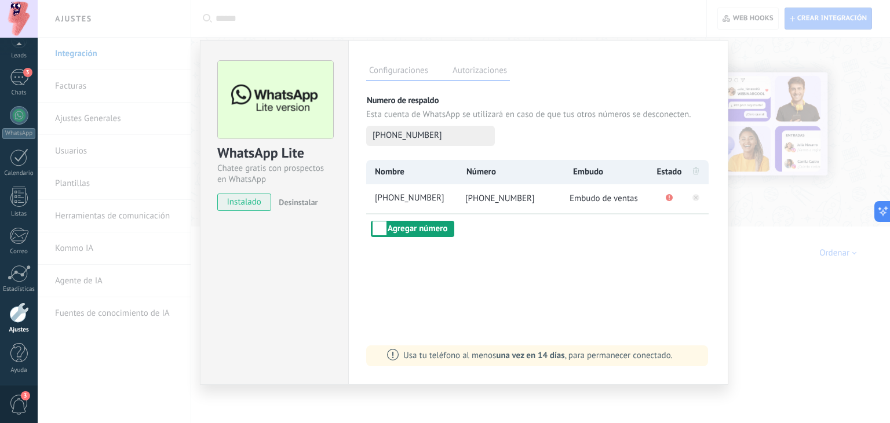
click at [421, 228] on button "Agregar número" at bounding box center [412, 229] width 83 height 16
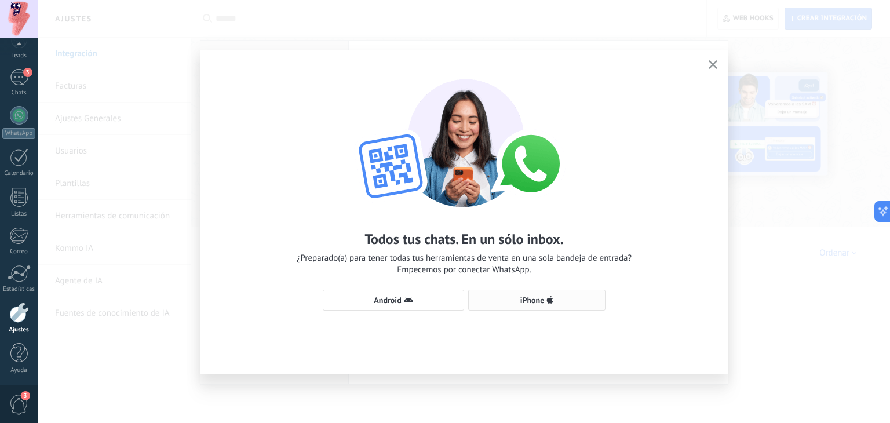
click at [537, 307] on button "iPhone" at bounding box center [536, 300] width 137 height 21
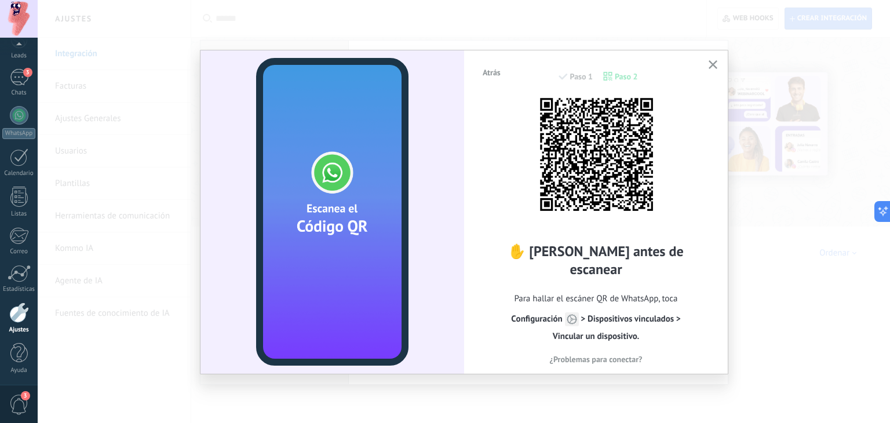
click at [713, 61] on icon "button" at bounding box center [713, 64] width 9 height 9
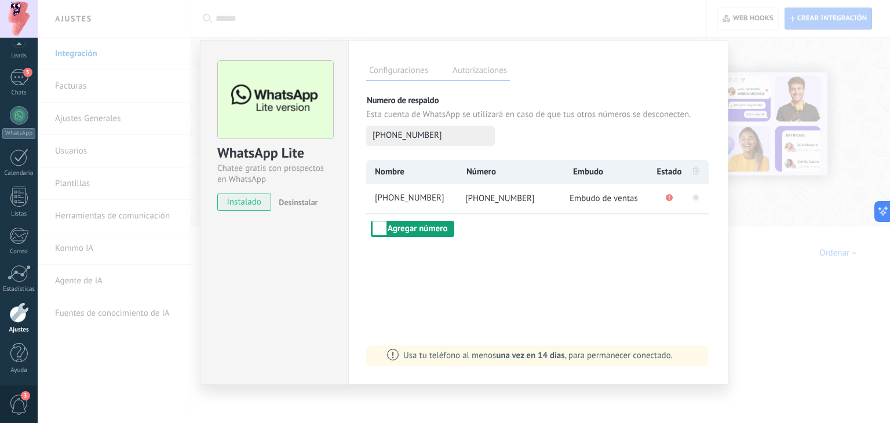
click at [429, 229] on button "Agregar número" at bounding box center [412, 229] width 83 height 16
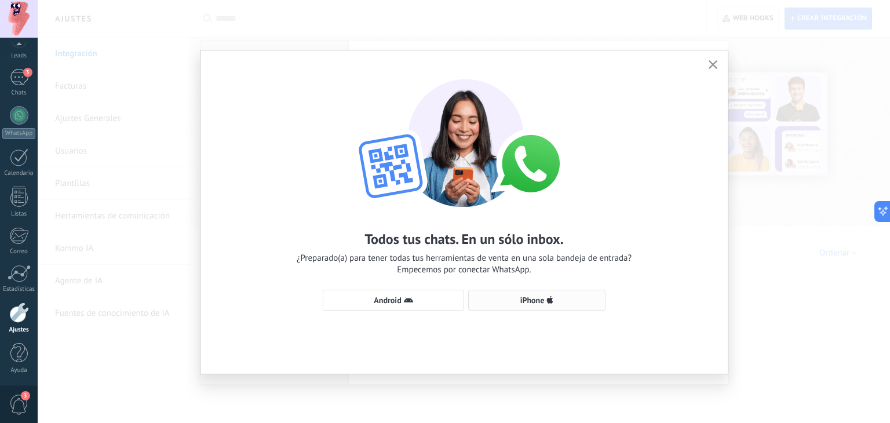
click at [504, 296] on span "iPhone" at bounding box center [537, 300] width 125 height 9
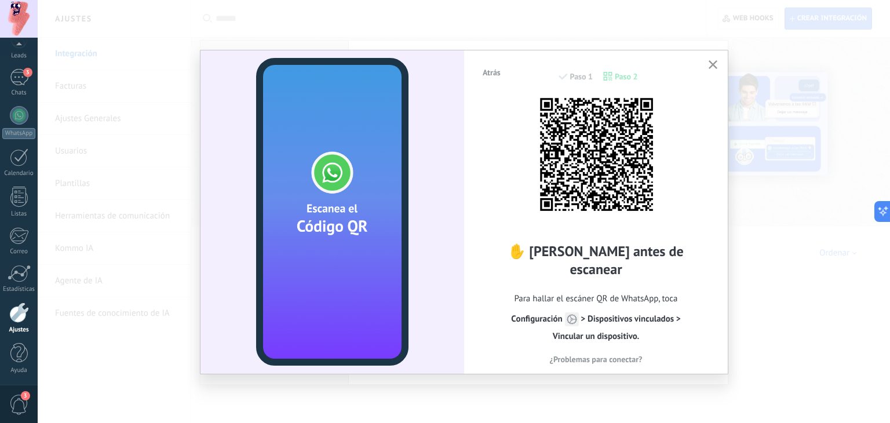
click at [718, 70] on button "button" at bounding box center [713, 65] width 14 height 16
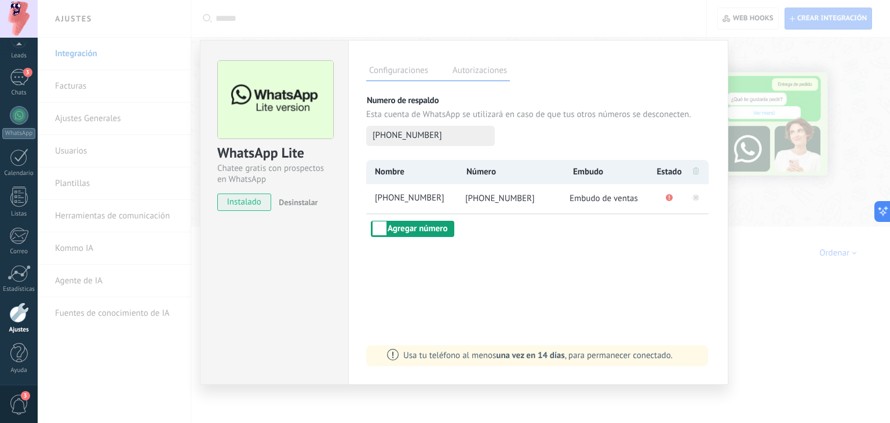
click at [431, 233] on button "Agregar número" at bounding box center [412, 229] width 83 height 16
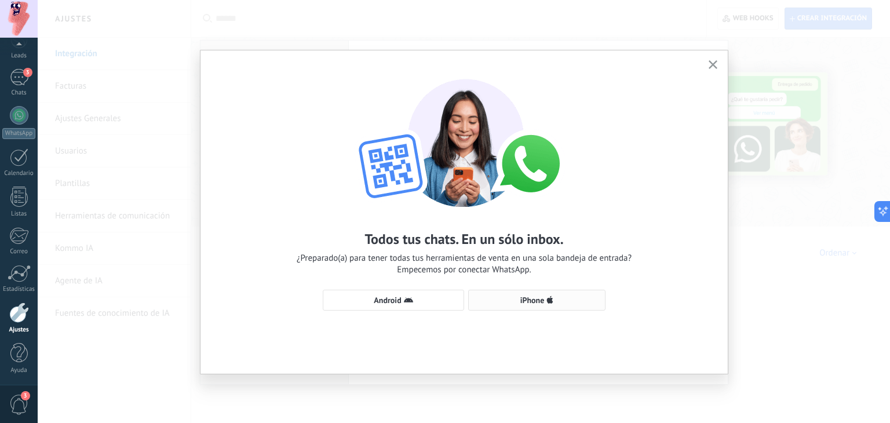
click at [540, 299] on span "iPhone" at bounding box center [532, 300] width 24 height 8
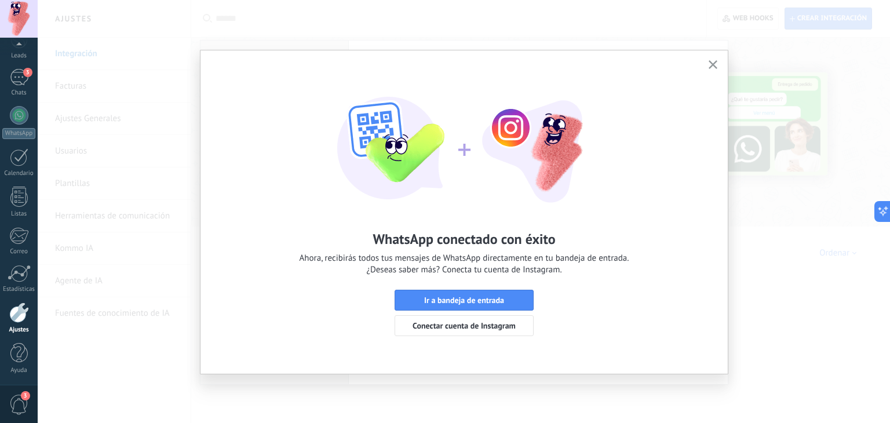
click at [720, 65] on div "WhatsApp conectado con éxito Ahora, recibirás todos tus mensajes de WhatsApp di…" at bounding box center [463, 201] width 527 height 303
click at [715, 63] on icon "button" at bounding box center [713, 64] width 9 height 9
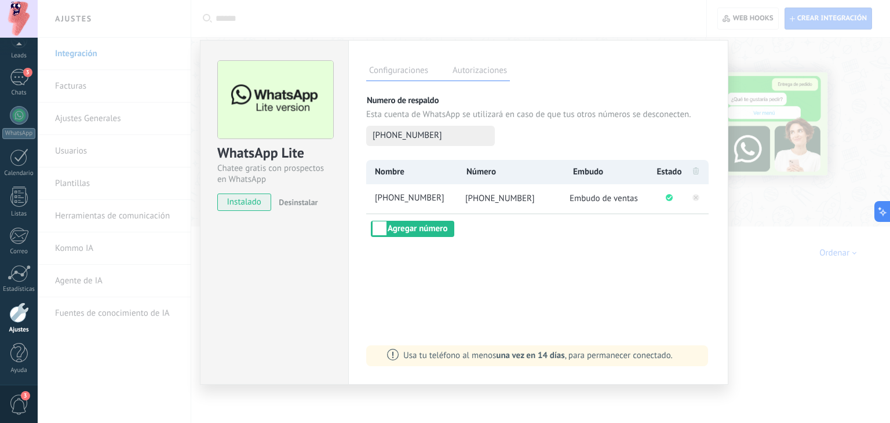
click at [604, 200] on span "Embudo de ventas" at bounding box center [604, 198] width 68 height 11
click at [756, 274] on div "WhatsApp Lite Chatee gratis con prospectos en WhatsApp instalado Desinstalar Co…" at bounding box center [464, 211] width 852 height 423
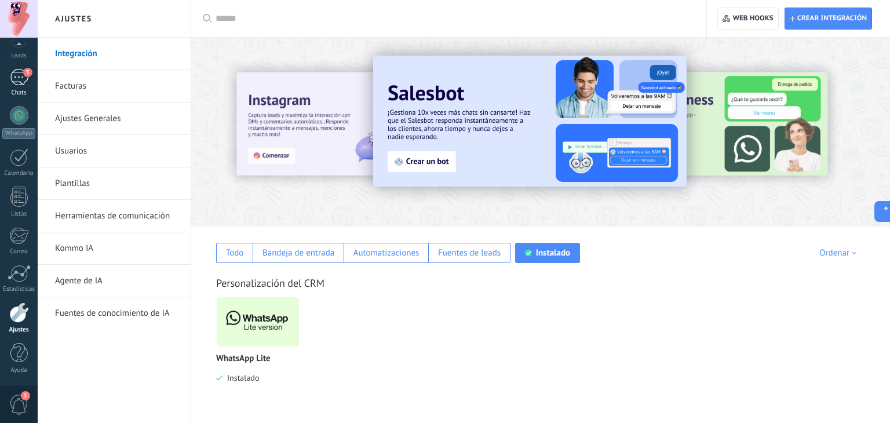
click at [19, 80] on div "3" at bounding box center [19, 77] width 19 height 17
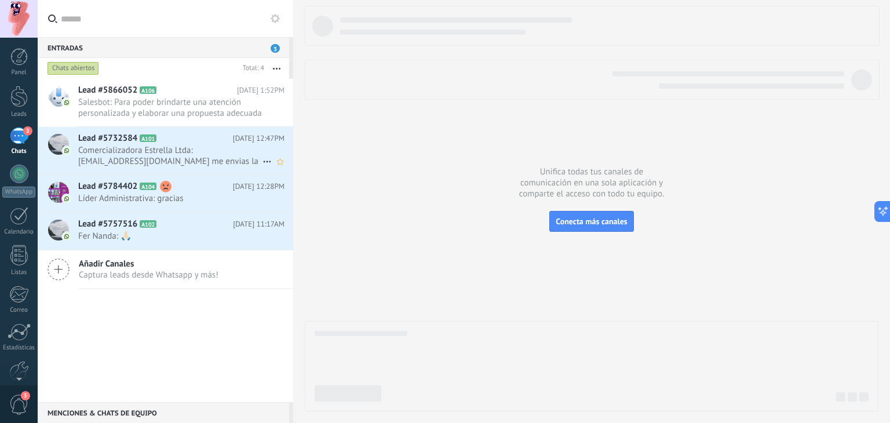
click at [203, 140] on h2 "Lead #5732584 A101" at bounding box center [155, 139] width 155 height 12
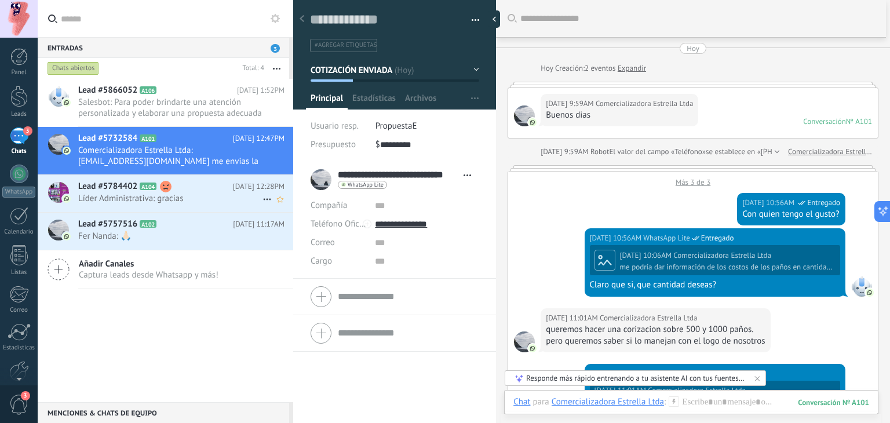
click at [188, 184] on h2 "Lead #5784402 A104" at bounding box center [155, 187] width 155 height 12
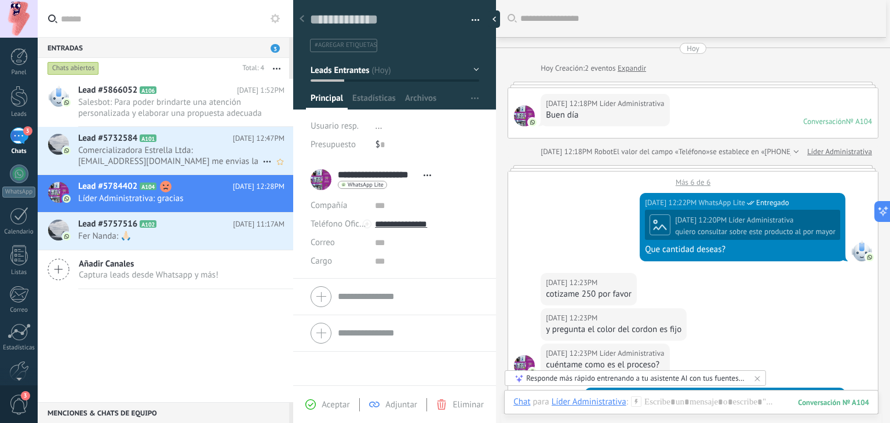
click at [172, 141] on icon at bounding box center [166, 139] width 12 height 12
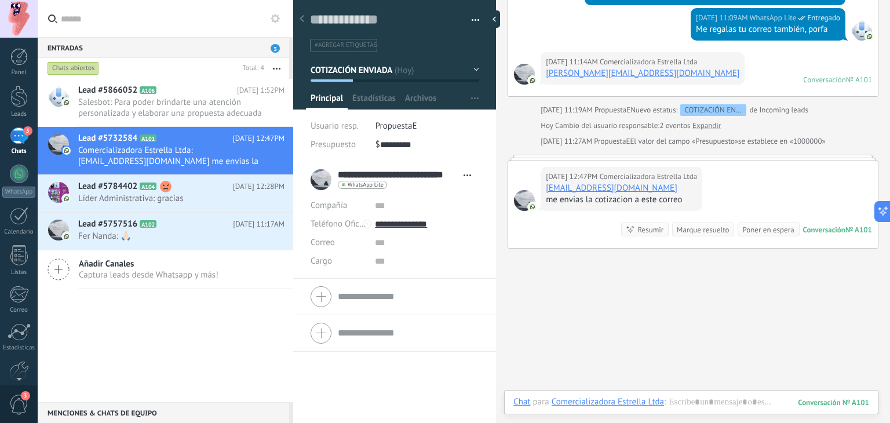
scroll to position [17, 0]
click at [206, 110] on span "Salesbot: Para poder brindarte una atención personalizada y elaborar una propue…" at bounding box center [170, 108] width 184 height 22
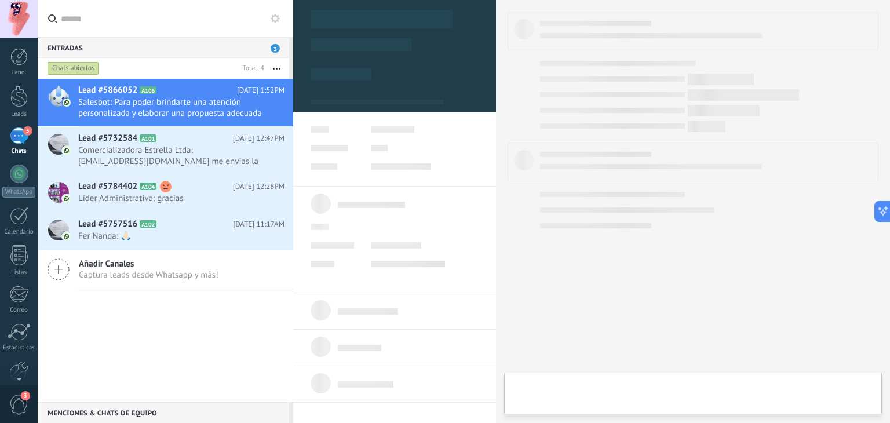
type textarea "**********"
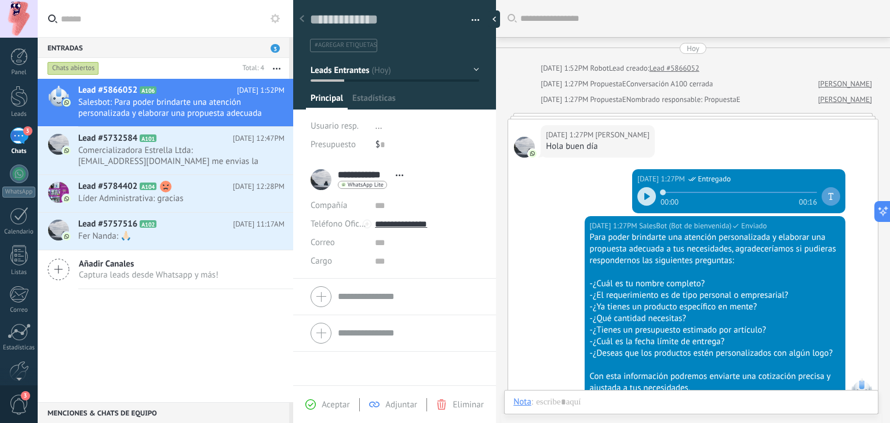
scroll to position [527, 0]
